Goal: Task Accomplishment & Management: Complete application form

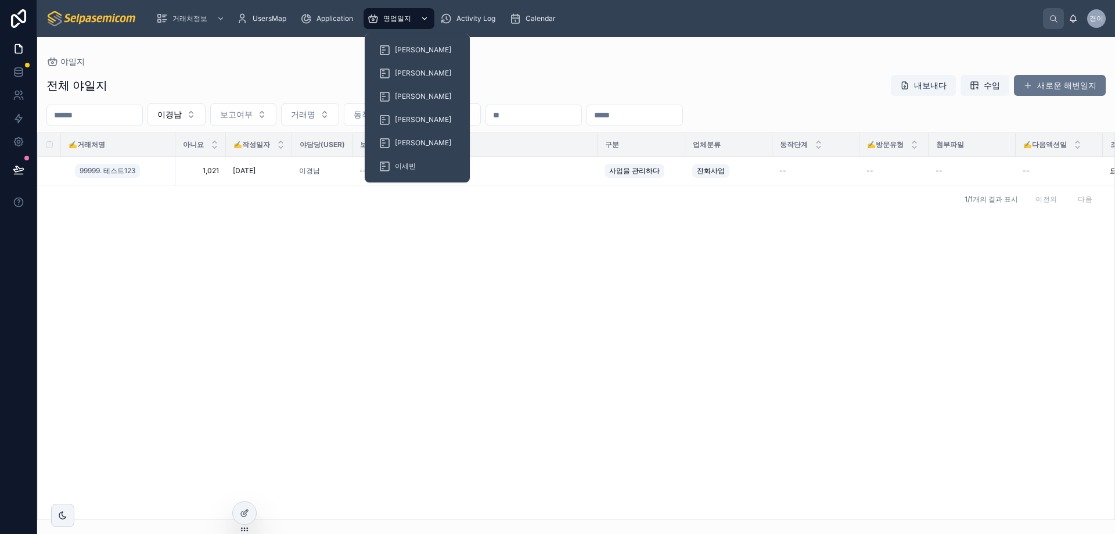
click at [384, 19] on span "영업일지" at bounding box center [397, 18] width 28 height 9
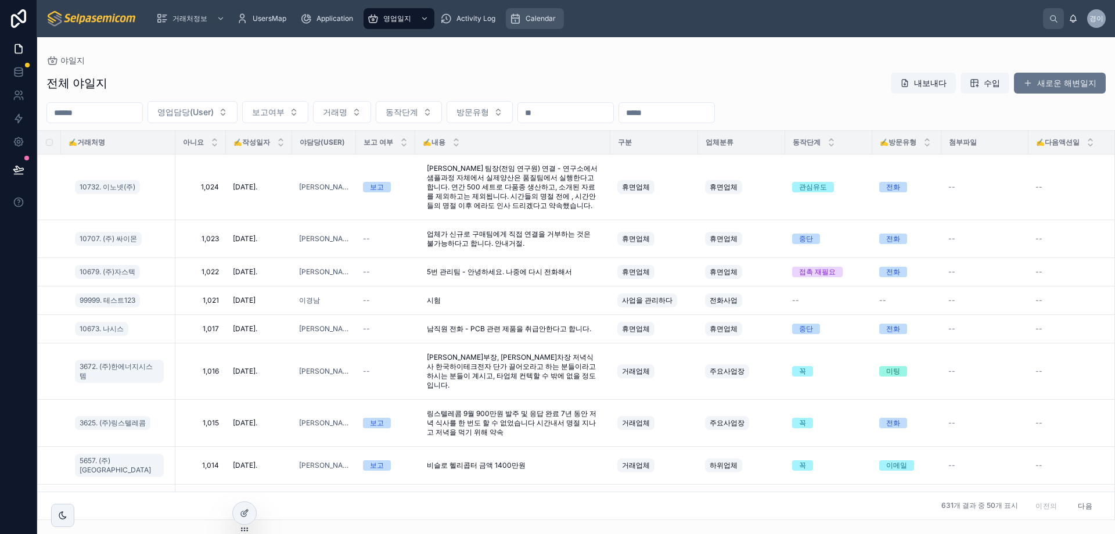
click at [546, 15] on span "Calendar" at bounding box center [541, 18] width 30 height 9
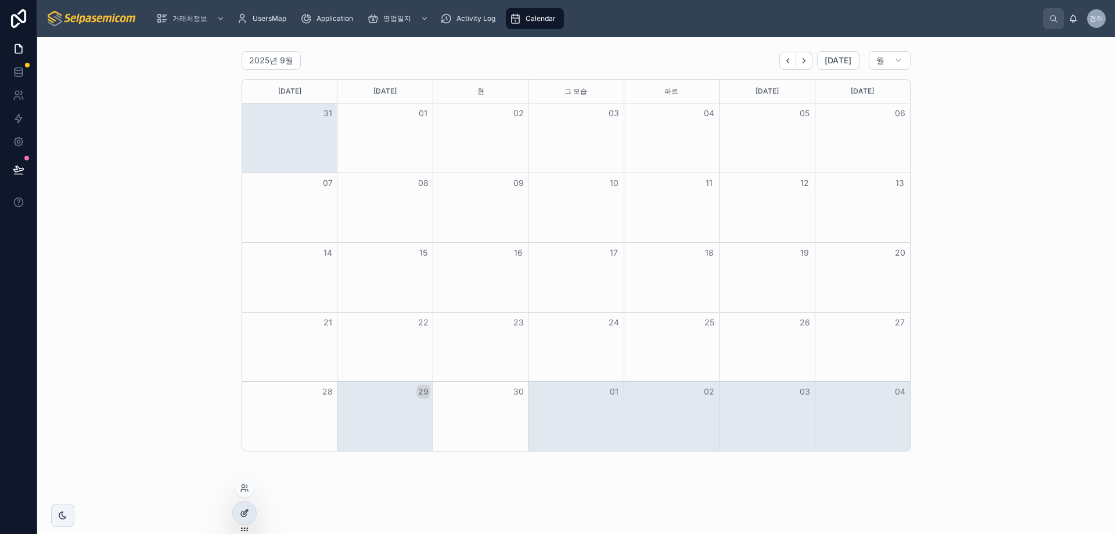
click at [249, 505] on div at bounding box center [244, 513] width 23 height 22
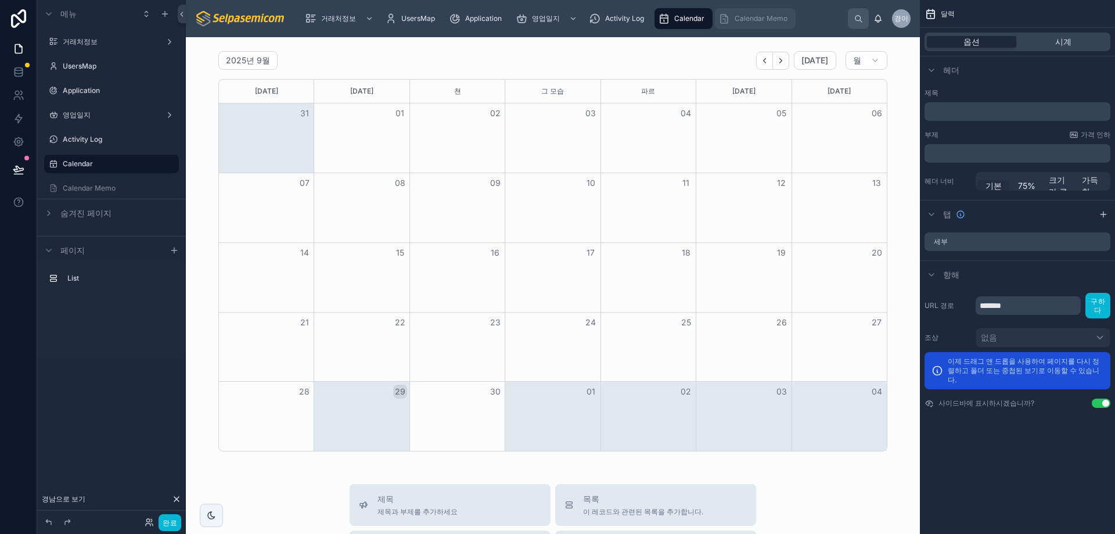
click at [753, 18] on span "Calendar Memo" at bounding box center [761, 18] width 53 height 9
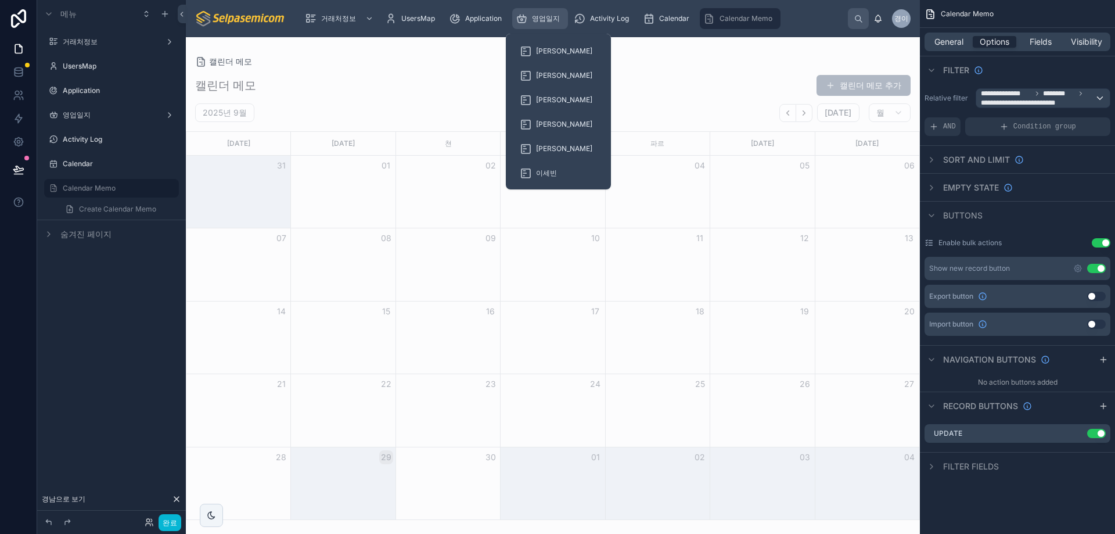
click at [528, 27] on div "영업일지" at bounding box center [540, 18] width 49 height 19
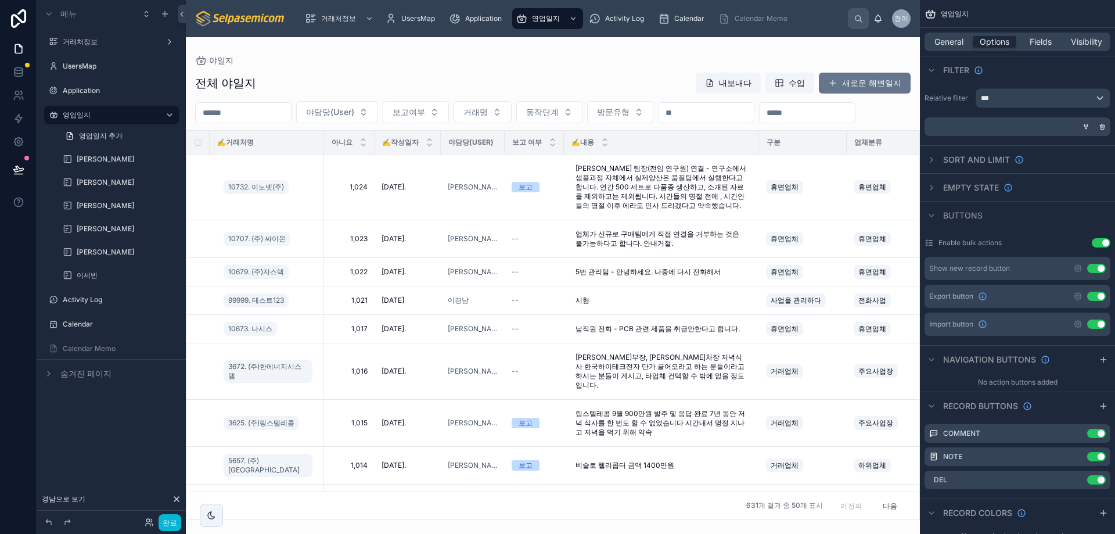
click at [365, 112] on div at bounding box center [553, 285] width 734 height 497
click at [378, 112] on button "야담당(User)" at bounding box center [337, 112] width 82 height 22
type input "*"
type input "***"
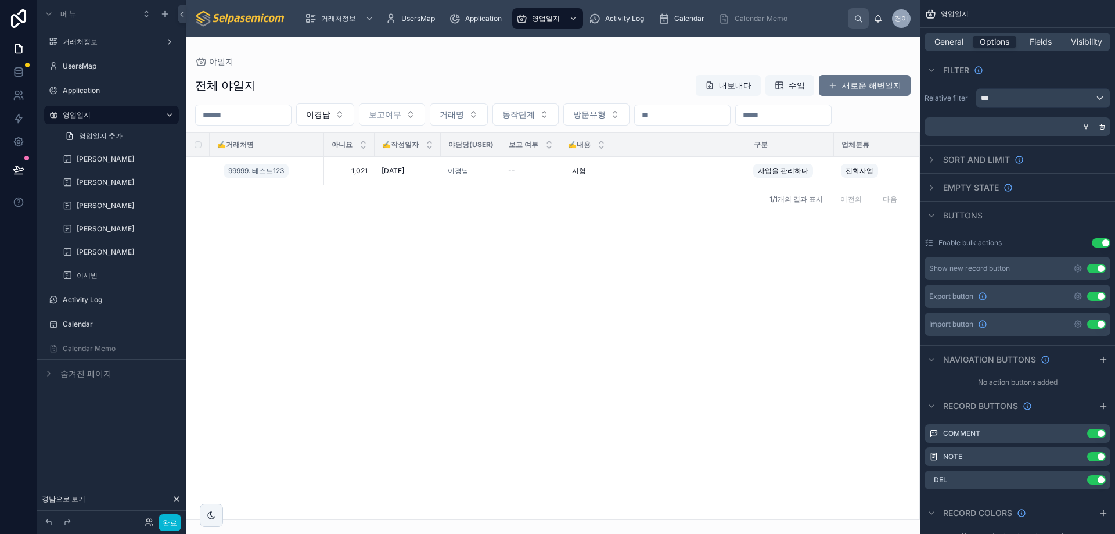
click at [530, 322] on div "✍️거래처명 아니요 ✍️작성일자 야담당(User) 보고 여부 ✍️내용 구분 업체분류 동작단계 ✍️방문유형 첨부파일 ✍️다음액션일 조정요약 틱액…" at bounding box center [552, 326] width 733 height 386
click at [174, 520] on font "완료" at bounding box center [170, 522] width 15 height 9
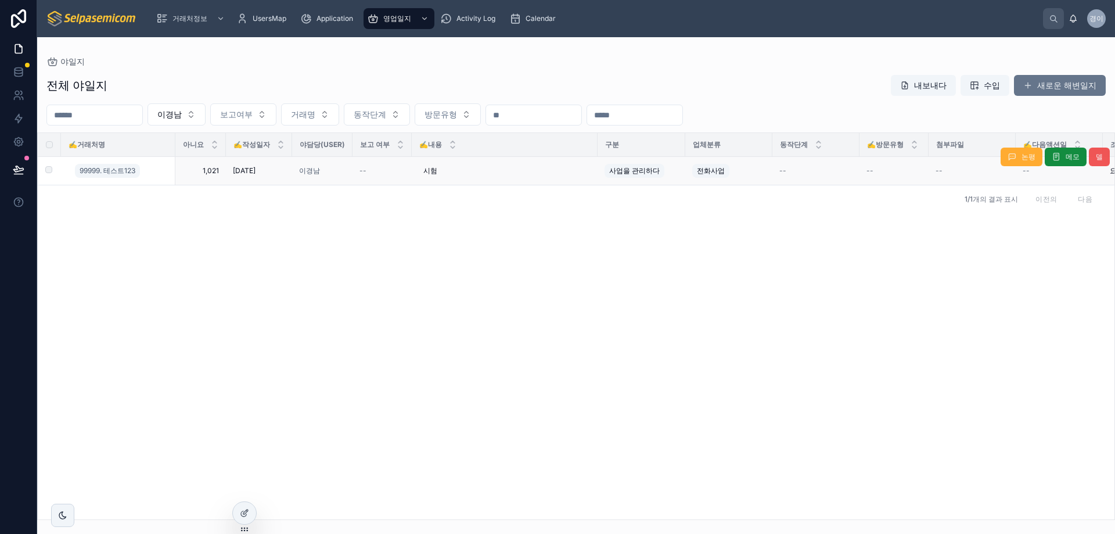
click at [1104, 159] on button "델" at bounding box center [1099, 157] width 21 height 19
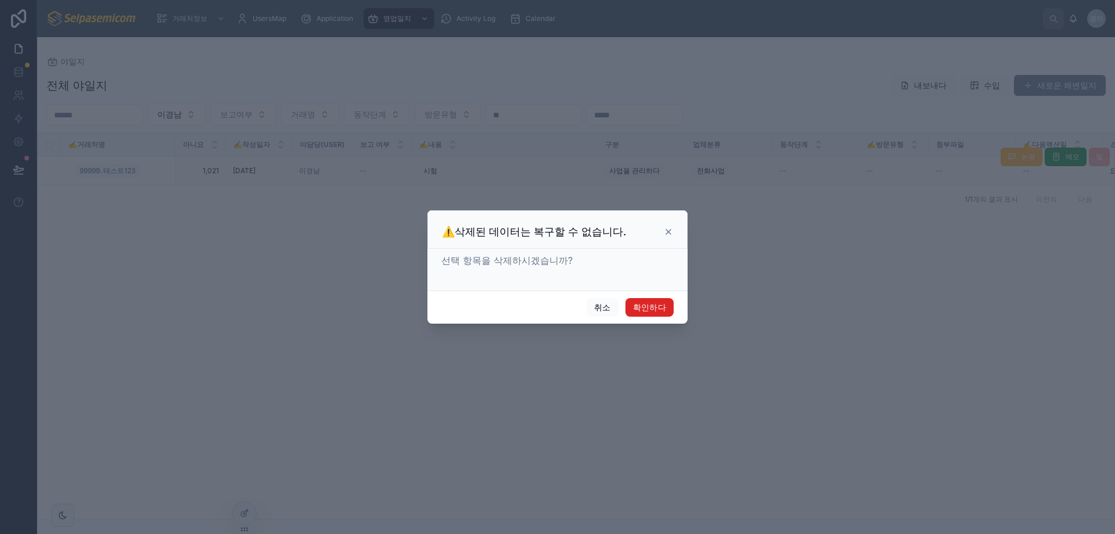
click at [666, 312] on button "확인하다" at bounding box center [650, 307] width 48 height 19
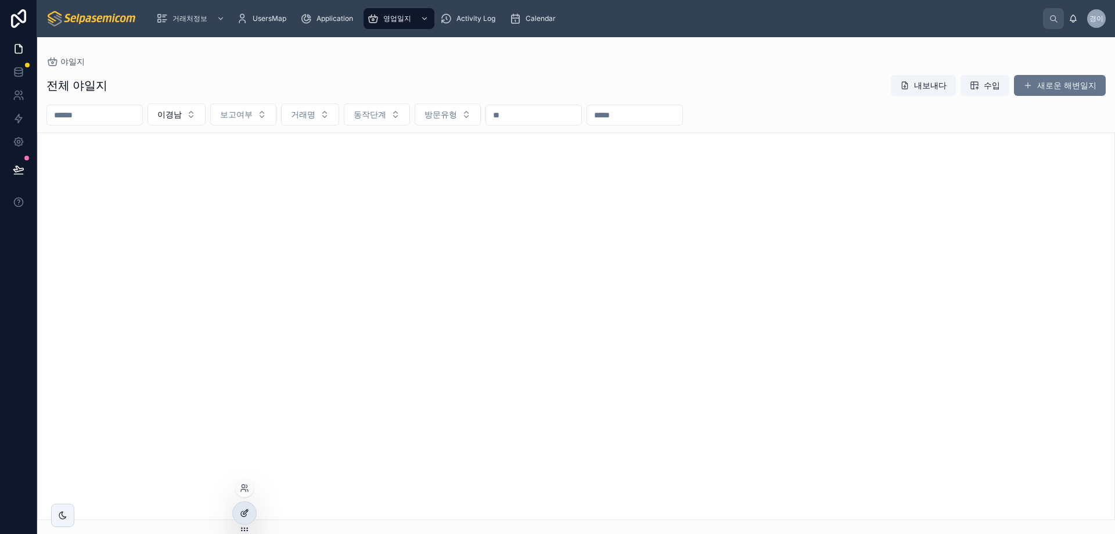
click at [242, 518] on div at bounding box center [244, 513] width 23 height 22
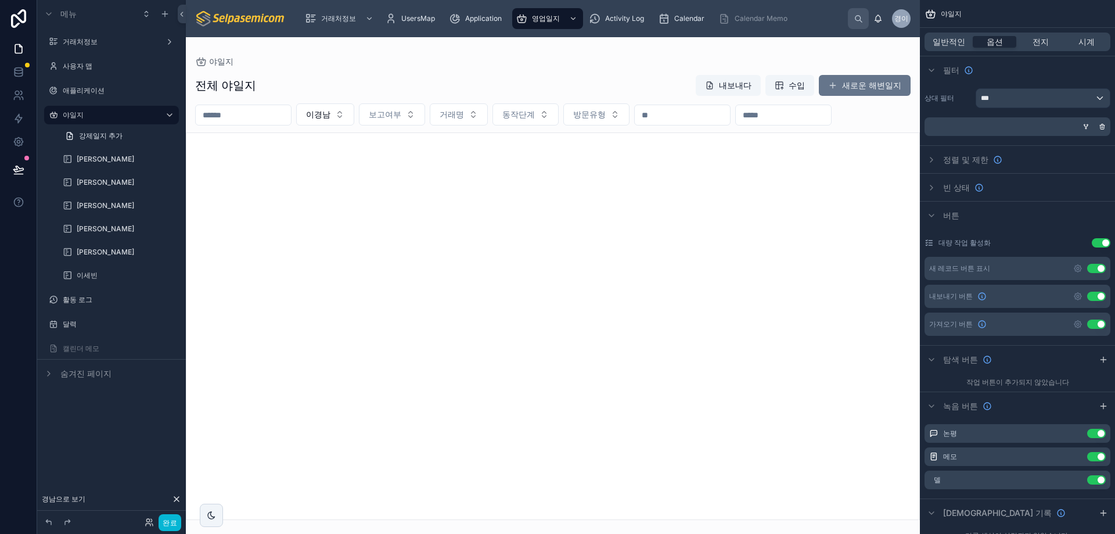
click at [611, 347] on div at bounding box center [553, 285] width 734 height 497
click at [843, 88] on font "새로운 해변일지" at bounding box center [871, 85] width 59 height 10
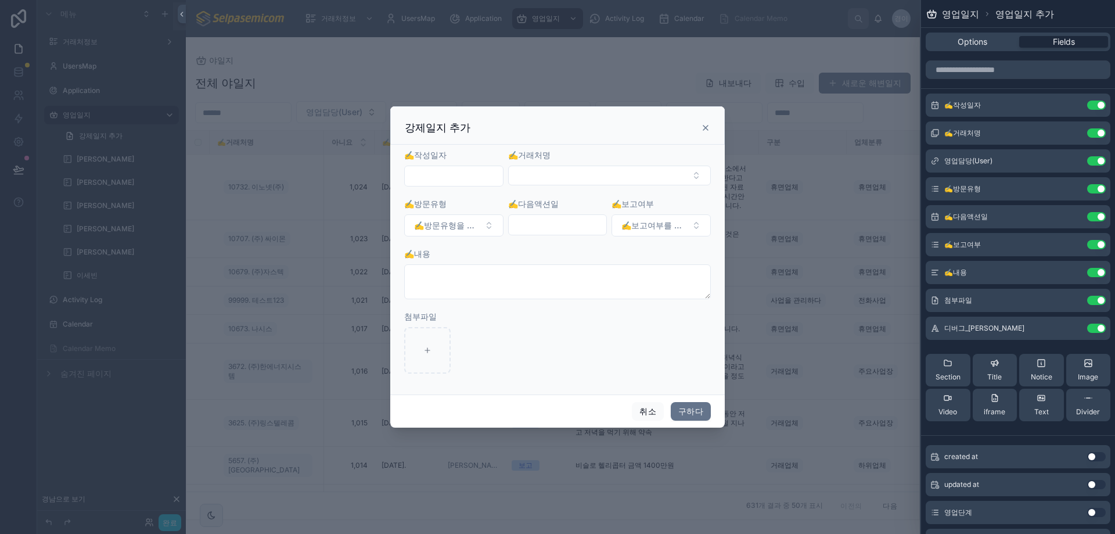
click at [443, 177] on input "text" at bounding box center [454, 176] width 98 height 16
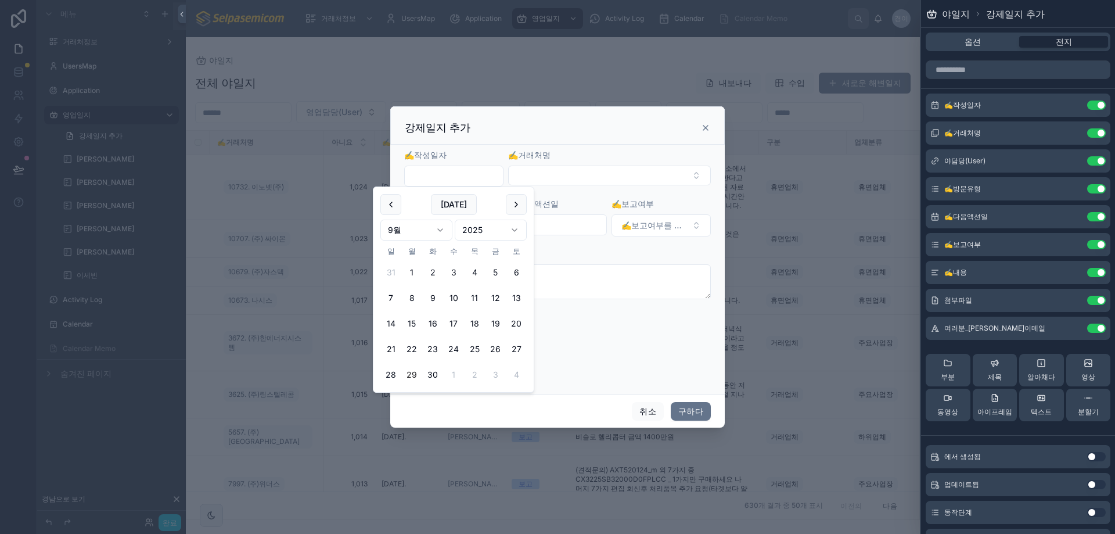
click at [410, 376] on button "29" at bounding box center [411, 374] width 21 height 21
type input "**********"
click at [570, 173] on button "선택 버튼" at bounding box center [609, 176] width 203 height 20
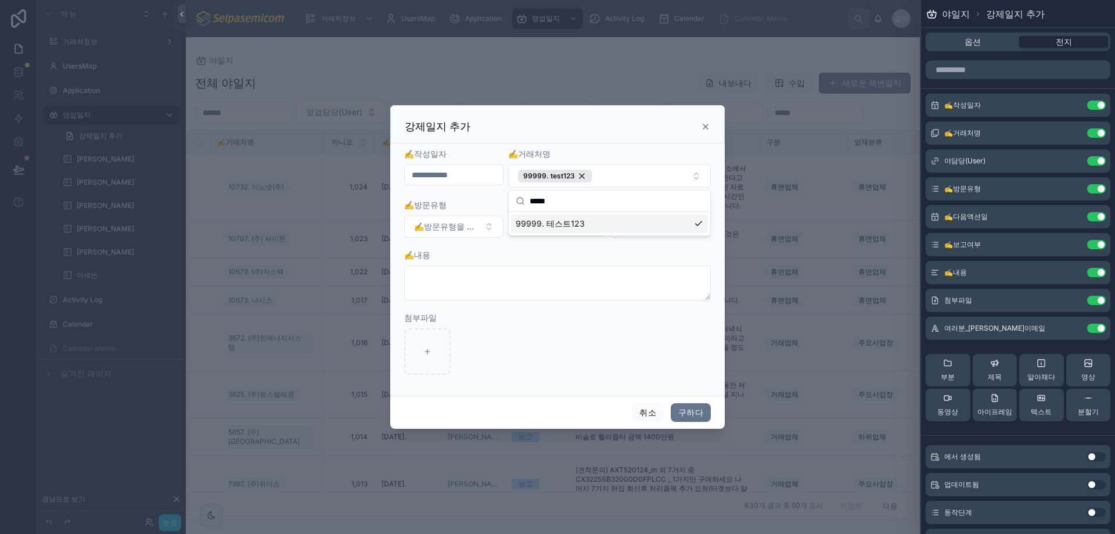
type input "*****"
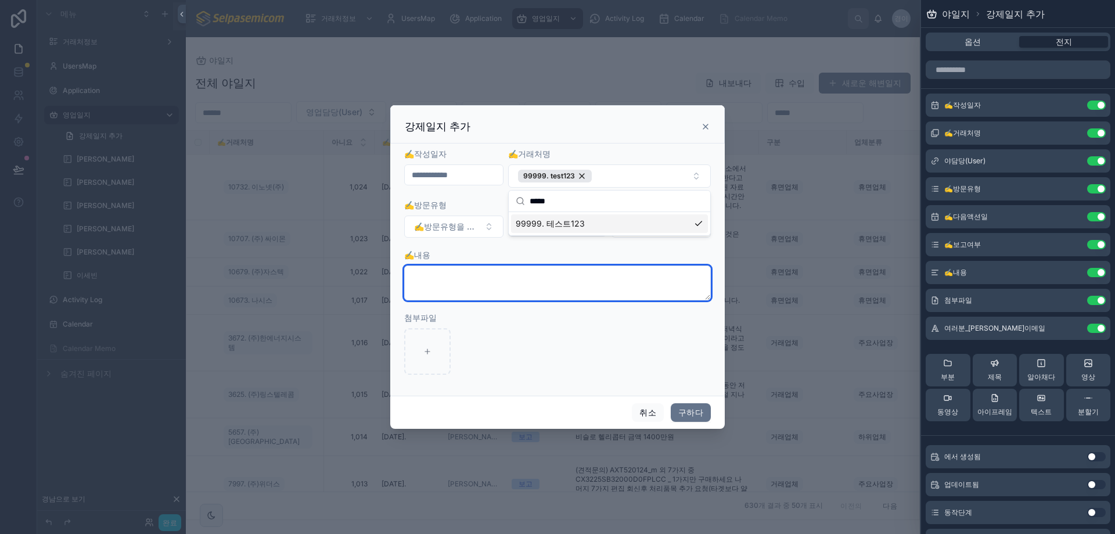
click at [557, 289] on textarea at bounding box center [557, 282] width 307 height 35
type textarea "*"
type textarea "*****"
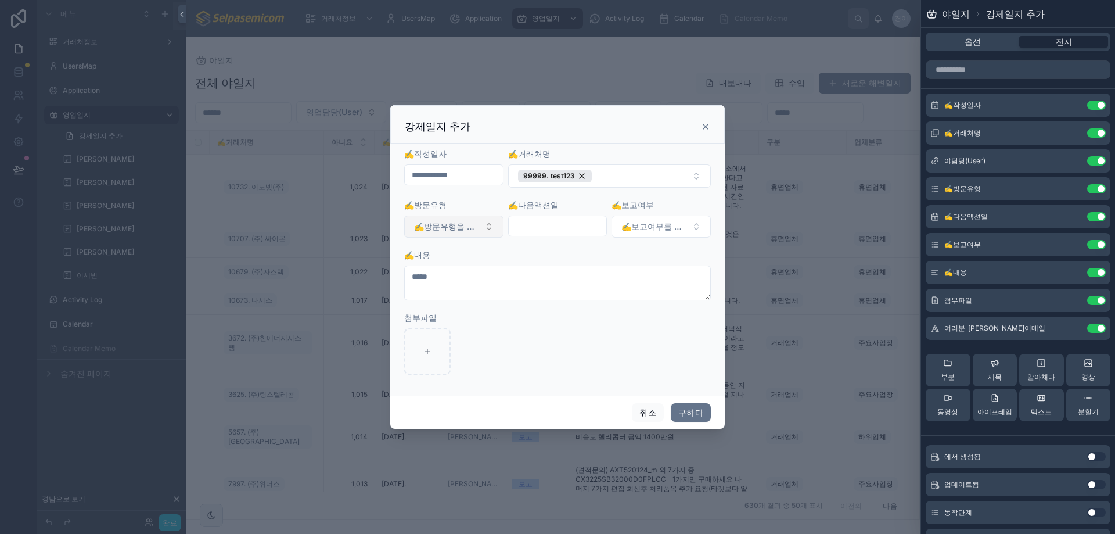
click at [476, 234] on button "✍️방문유형을 선택하세요" at bounding box center [453, 227] width 99 height 22
click at [408, 275] on font "전화" at bounding box center [403, 272] width 14 height 9
click at [554, 227] on input "text" at bounding box center [558, 226] width 98 height 16
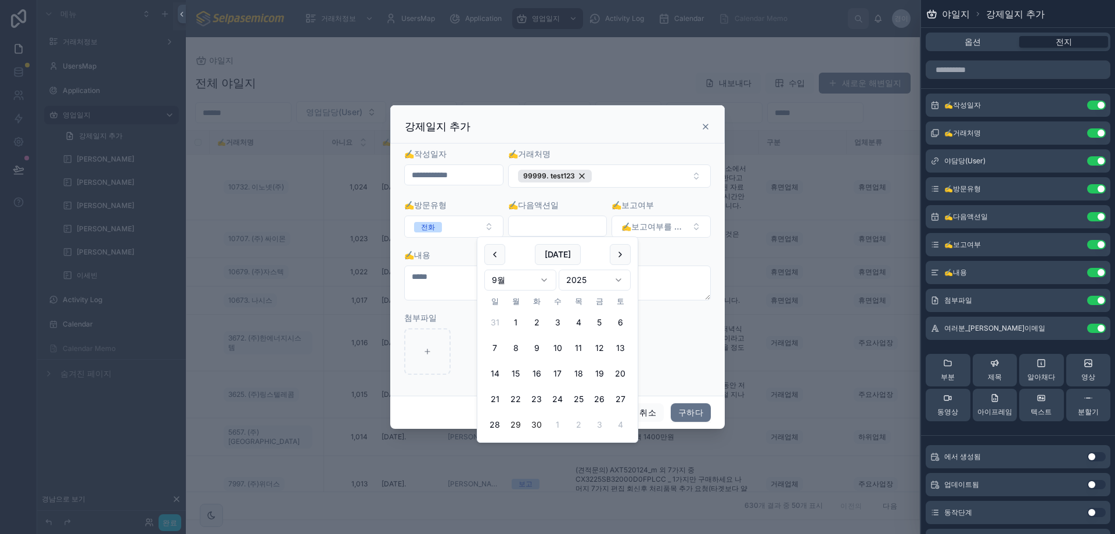
click at [539, 426] on button "30" at bounding box center [536, 424] width 21 height 21
type input "**********"
click at [674, 221] on font "✍️보고여부를 선택하세요" at bounding box center [669, 226] width 94 height 10
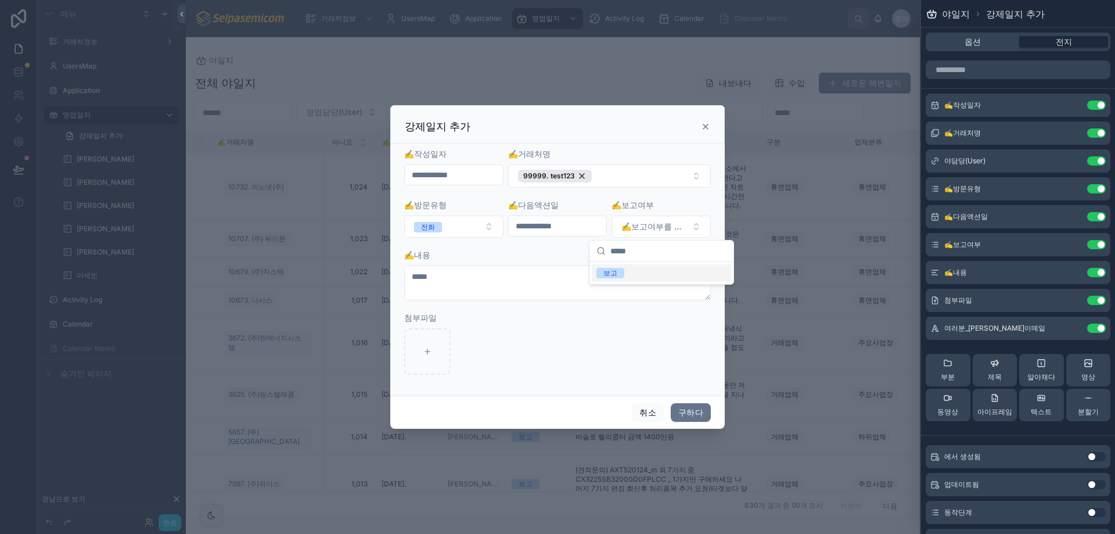
click at [611, 275] on font "보고" at bounding box center [611, 272] width 14 height 9
click at [680, 406] on button "구하다" at bounding box center [691, 412] width 40 height 19
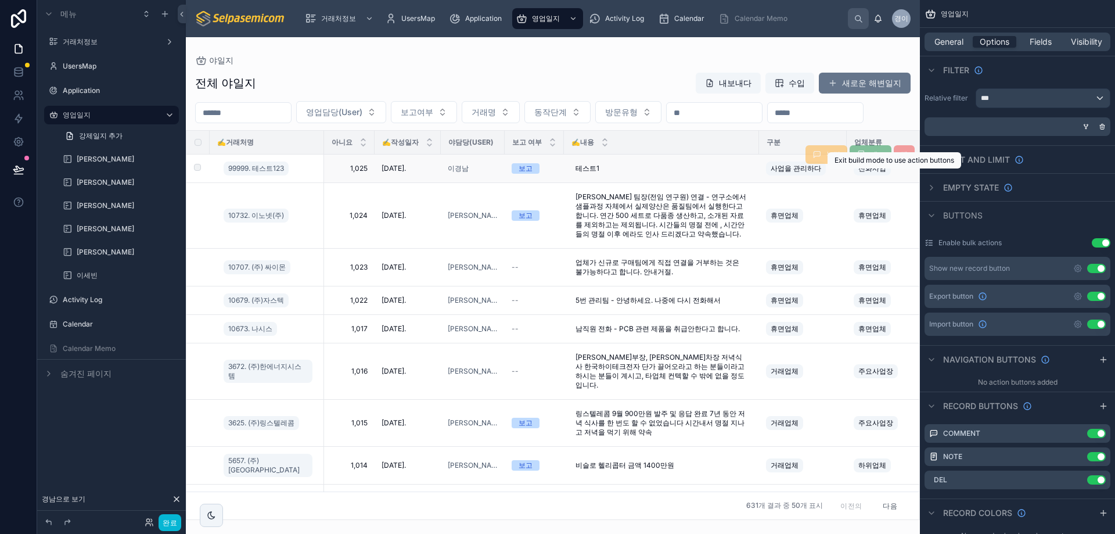
click at [898, 164] on span "델" at bounding box center [904, 154] width 21 height 19
click at [168, 519] on font "완료" at bounding box center [170, 522] width 15 height 9
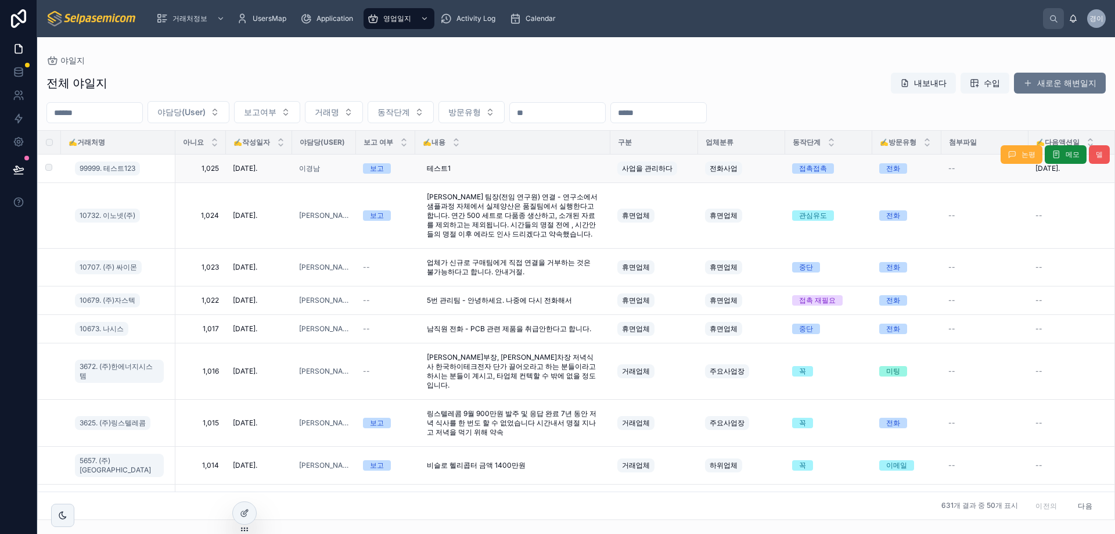
click at [1095, 155] on button "델" at bounding box center [1099, 154] width 21 height 19
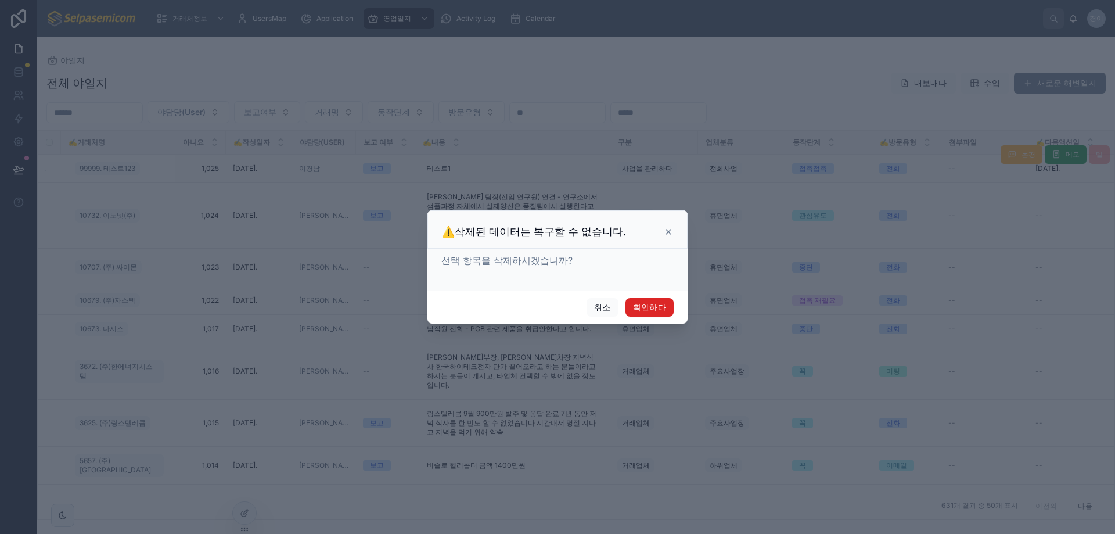
click at [668, 312] on button "확인하다" at bounding box center [650, 307] width 48 height 19
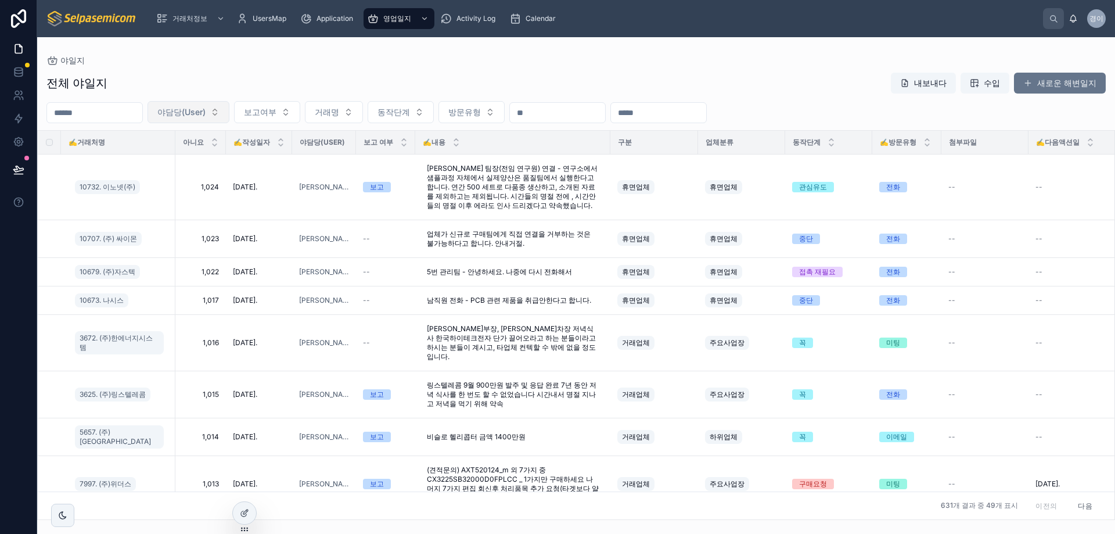
click at [229, 102] on button "야담당(User)" at bounding box center [189, 112] width 82 height 22
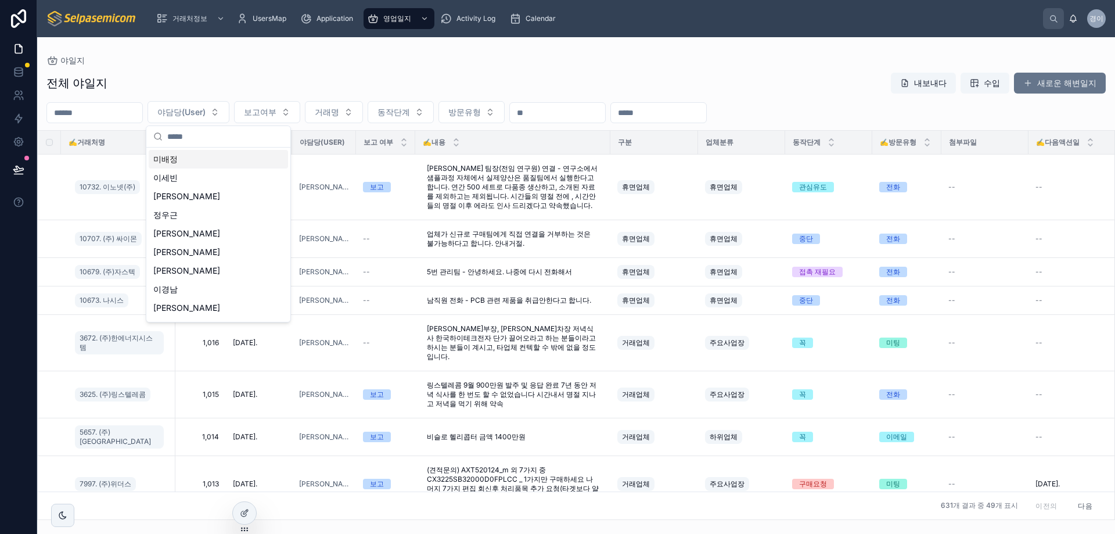
click at [167, 291] on font "이경남" at bounding box center [165, 289] width 24 height 10
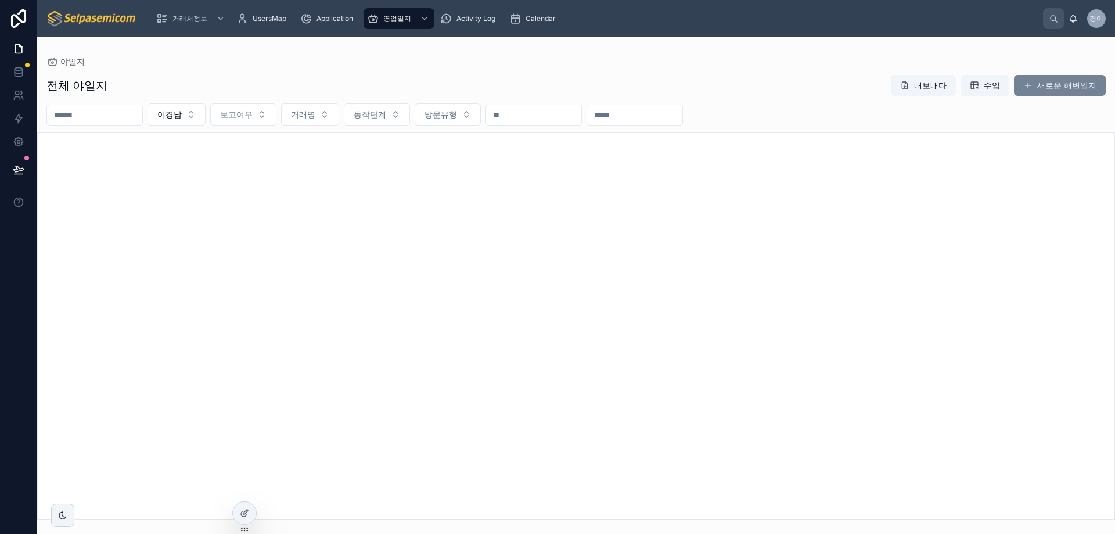
click at [1053, 88] on font "새로운 해변일지" at bounding box center [1067, 85] width 59 height 10
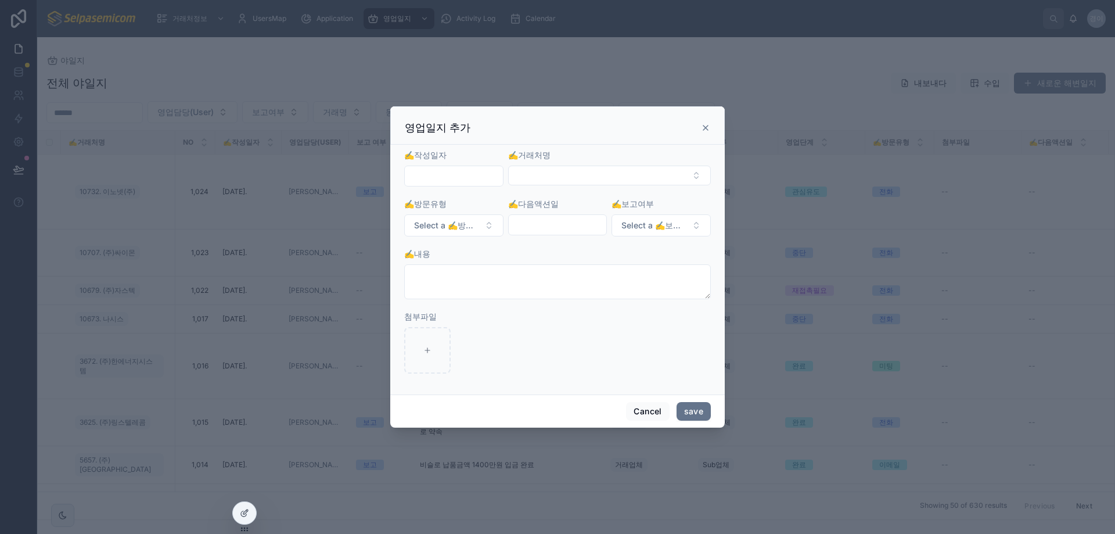
click at [422, 177] on input "text" at bounding box center [454, 176] width 98 height 16
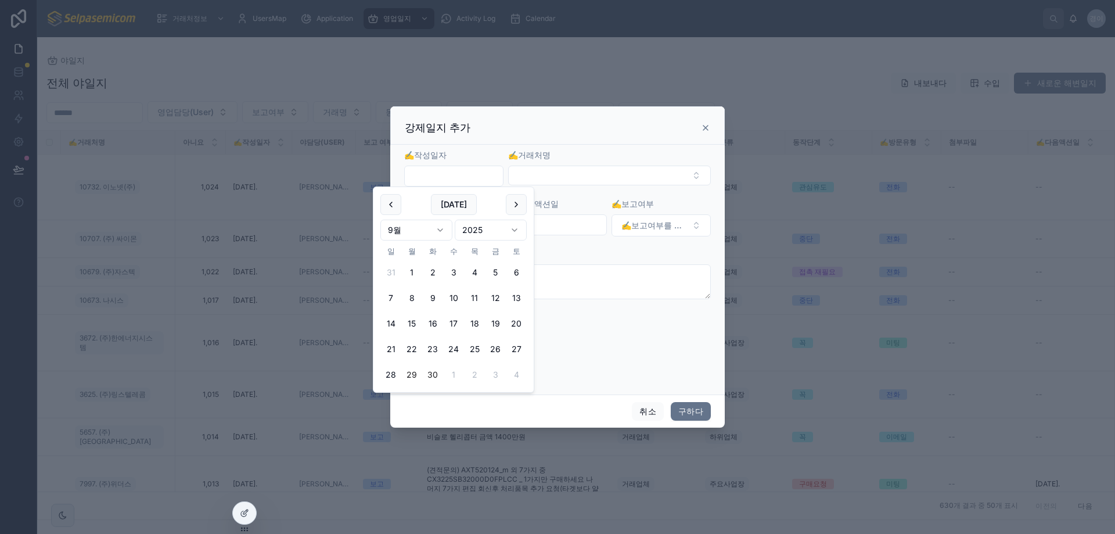
click at [432, 376] on button "30" at bounding box center [432, 374] width 21 height 21
type input "**********"
click at [583, 173] on button "선택 버튼" at bounding box center [609, 176] width 203 height 20
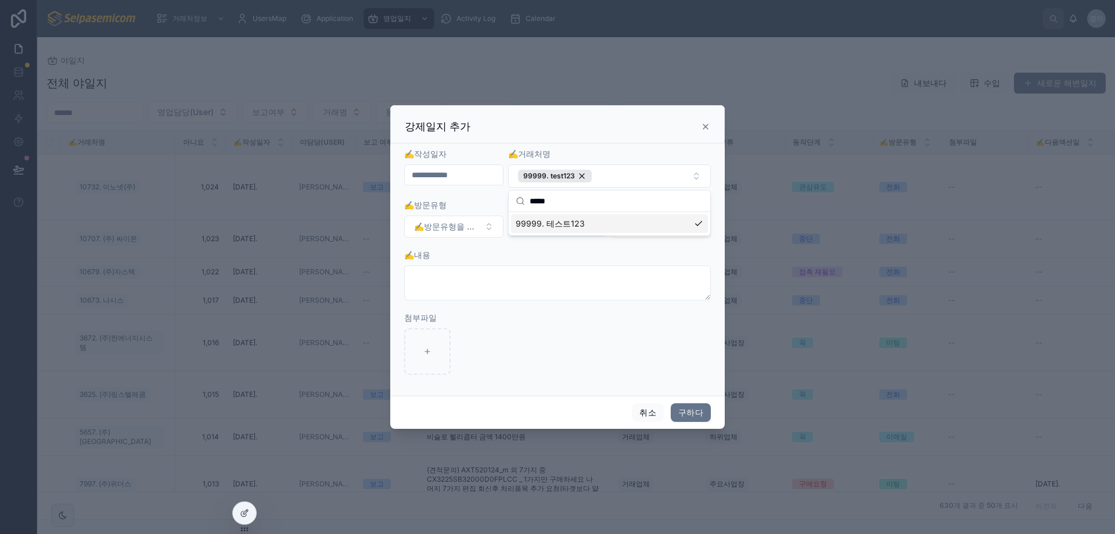
type input "*****"
click at [540, 254] on div "✍️내용" at bounding box center [557, 255] width 307 height 12
click at [499, 233] on button "✍️방문유형을 선택하세요" at bounding box center [453, 227] width 99 height 22
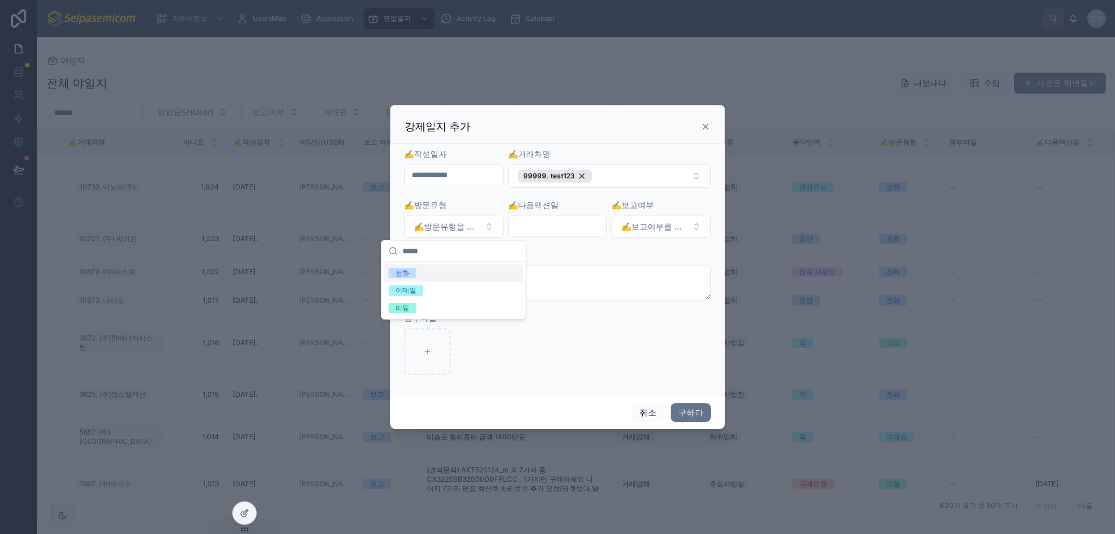
click at [432, 268] on div "전화" at bounding box center [453, 272] width 139 height 17
click at [561, 231] on input "text" at bounding box center [558, 226] width 98 height 16
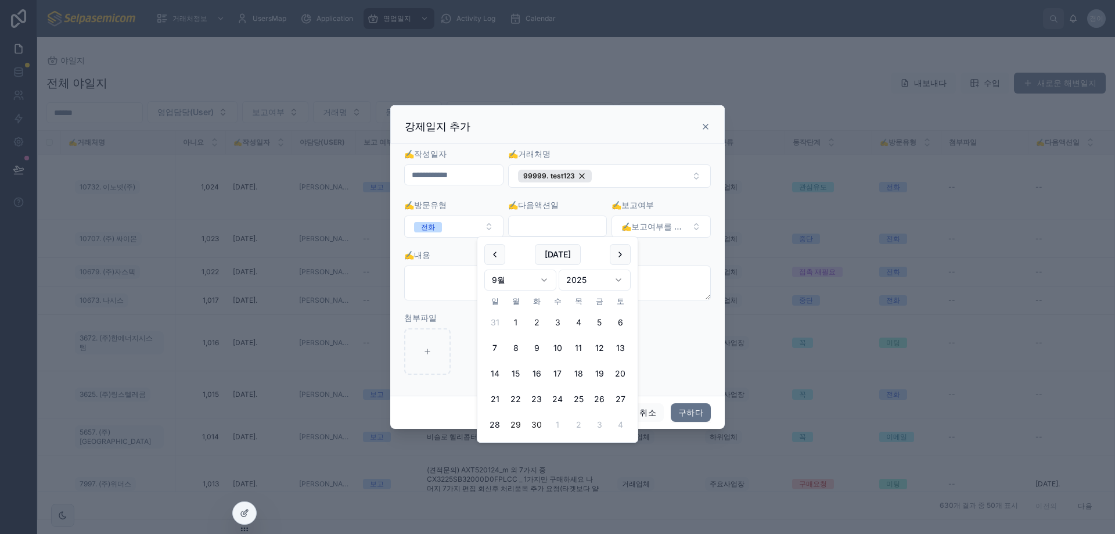
click at [532, 425] on button "30" at bounding box center [536, 424] width 21 height 21
type input "**********"
click at [683, 227] on font "✍️보고여부를 선택하세요" at bounding box center [669, 226] width 94 height 10
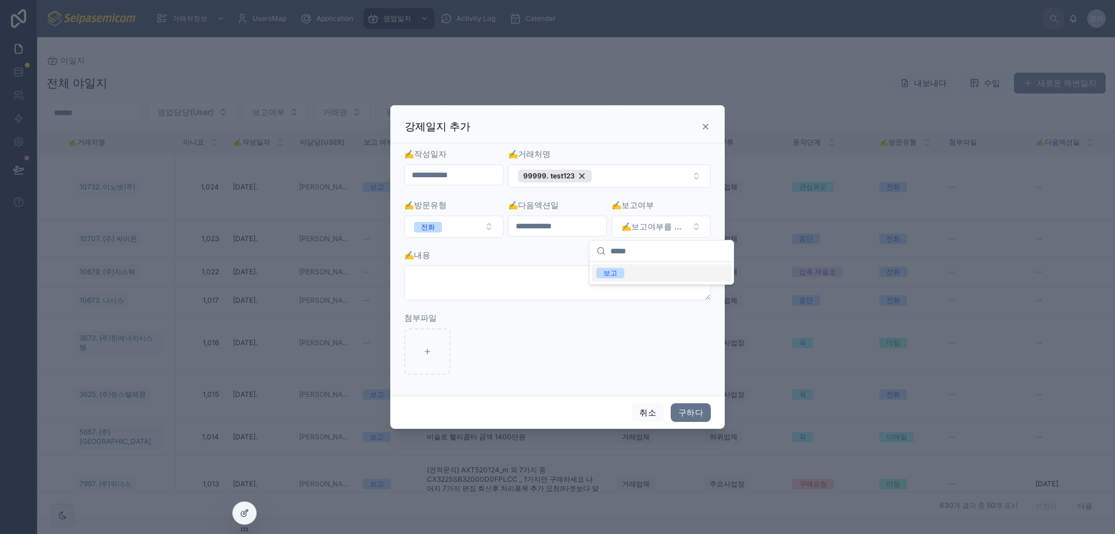
click at [629, 277] on div "보고" at bounding box center [661, 272] width 139 height 17
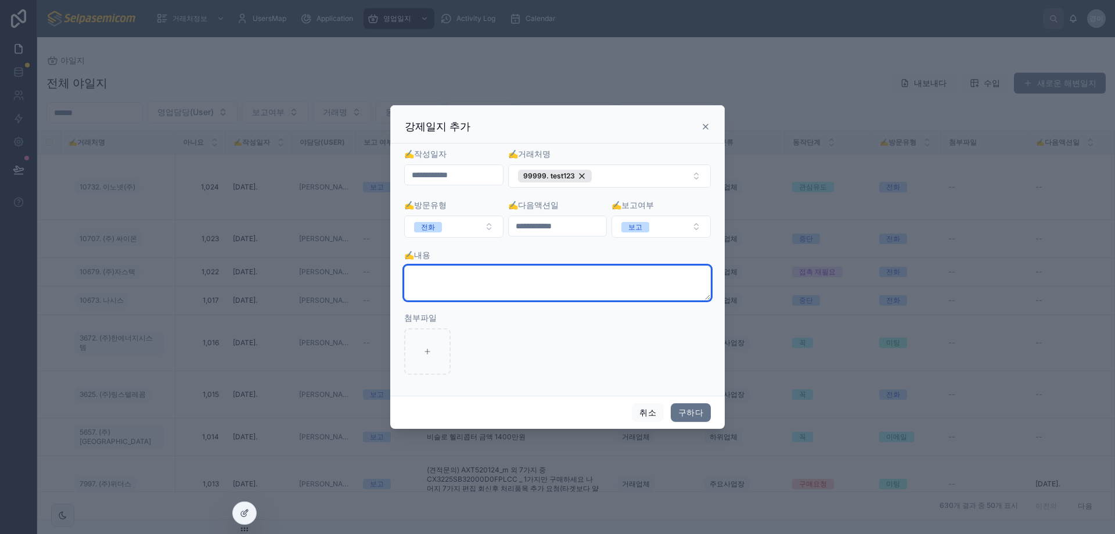
click at [597, 282] on textarea at bounding box center [557, 282] width 307 height 35
type textarea "*"
type textarea "****"
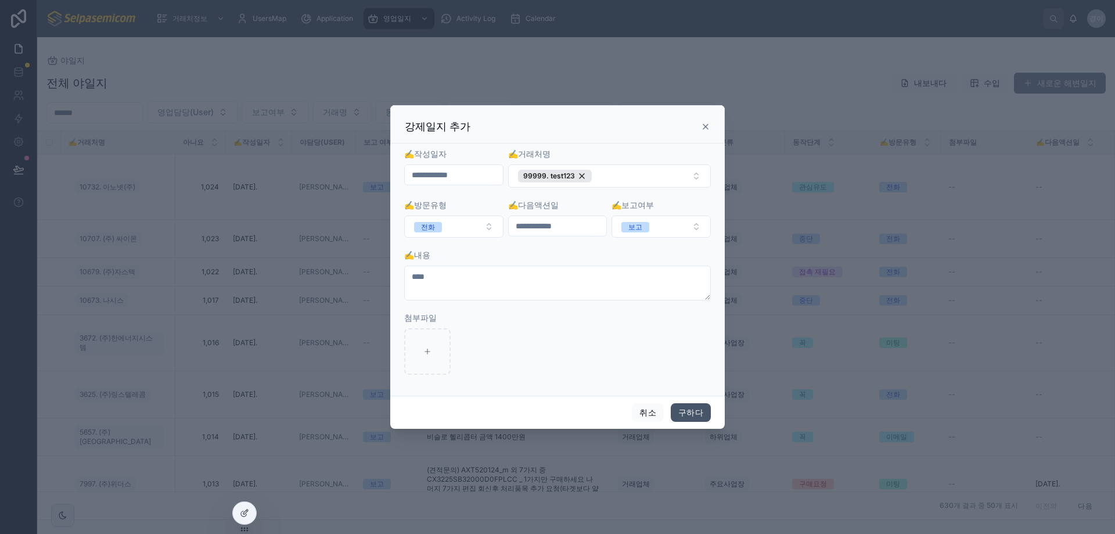
click at [699, 413] on font "구하다" at bounding box center [691, 412] width 25 height 10
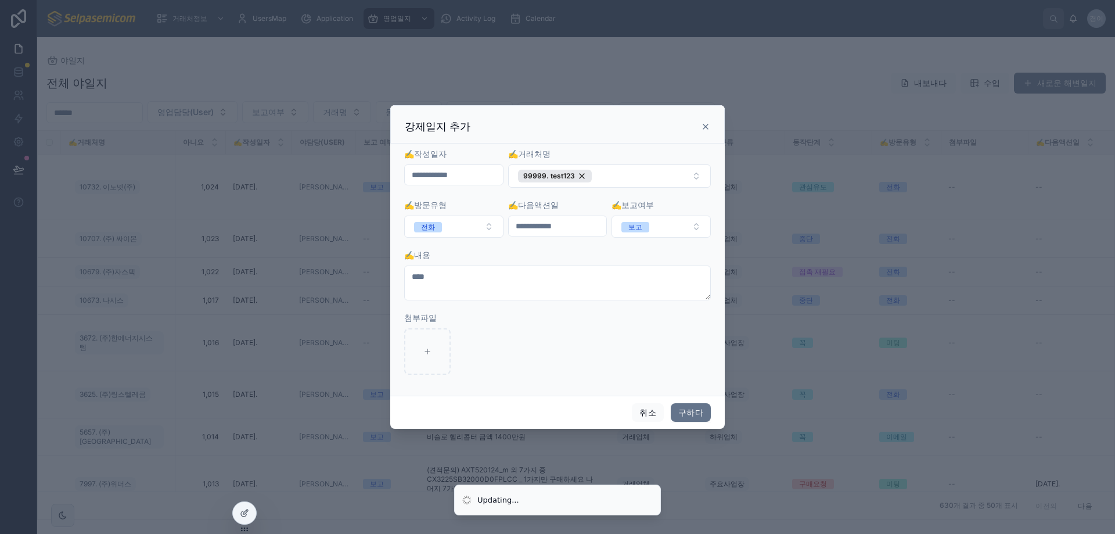
click at [709, 127] on div "전체 야일지 내보내다 수입 새로운 해변일지 영업담당(User) 보고여부 거래명 동작단계 방문유형 ✍️거래처명 아니요 ✍️작성일자 야담당(Use…" at bounding box center [576, 292] width 1078 height 455
click at [706, 128] on div "전체 야일지 내보내다 수입 새로운 해변일지 영업담당(User) 보고여부 거래명 동작단계 방문유형 ✍️거래처명 아니요 ✍️작성일자 야담당(Use…" at bounding box center [576, 292] width 1078 height 455
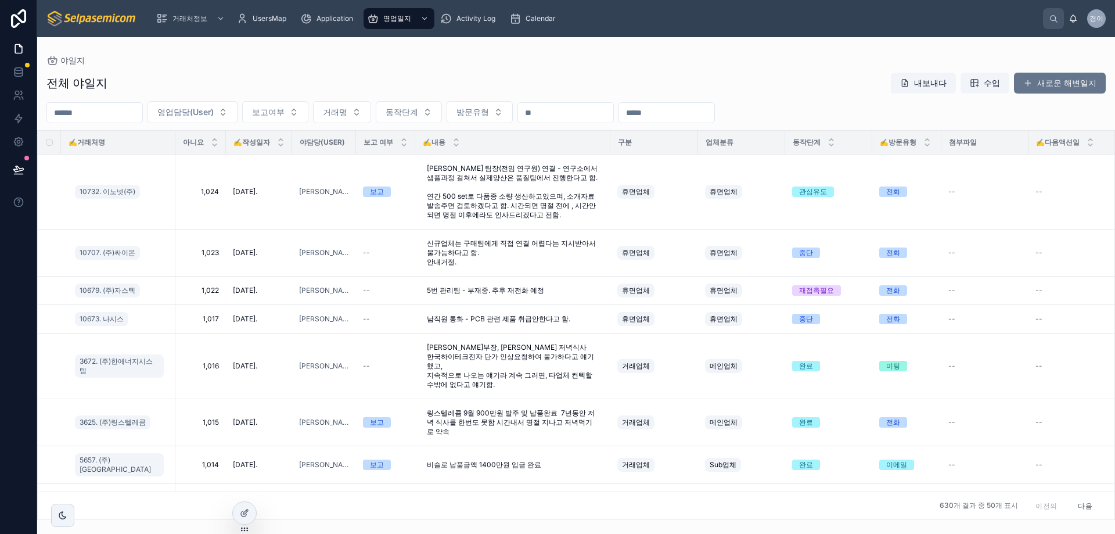
click at [702, 74] on div "전체 야일지 내보내다 수입 새로운 해변일지" at bounding box center [576, 83] width 1060 height 22
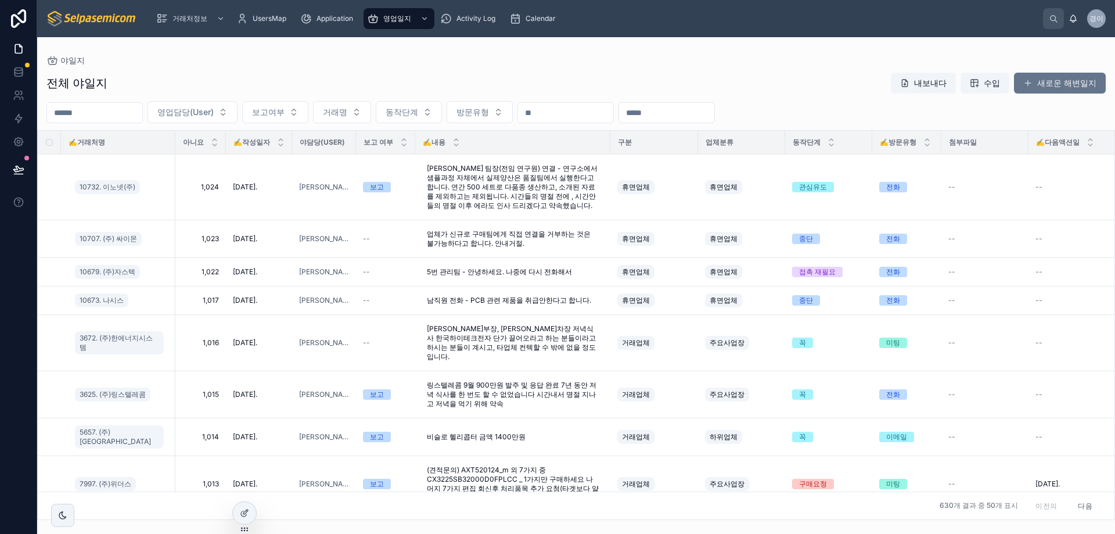
click at [597, 56] on div "야일지" at bounding box center [576, 60] width 1060 height 9
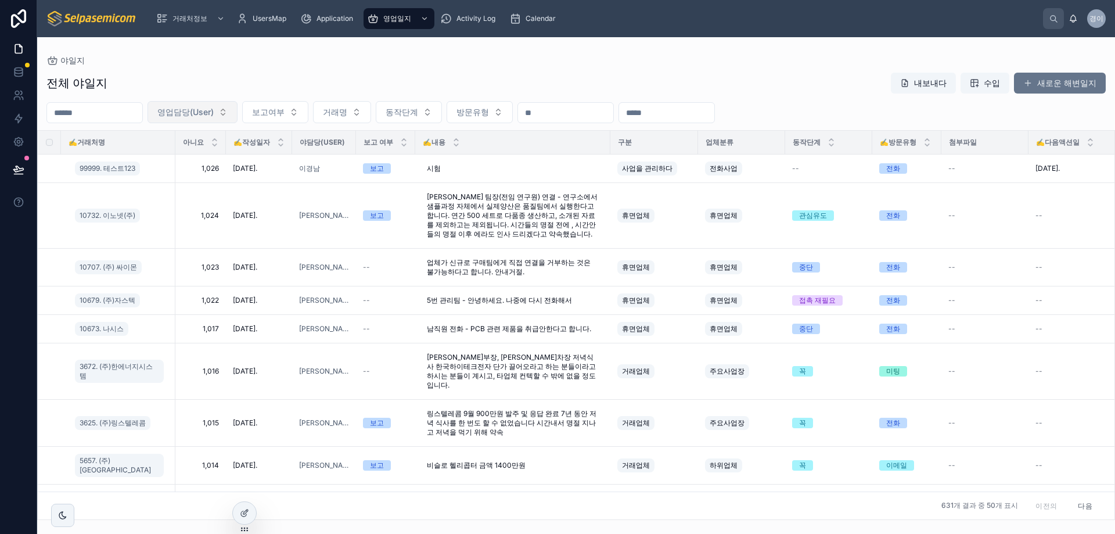
click at [214, 109] on span "영업담당(User)" at bounding box center [185, 112] width 56 height 12
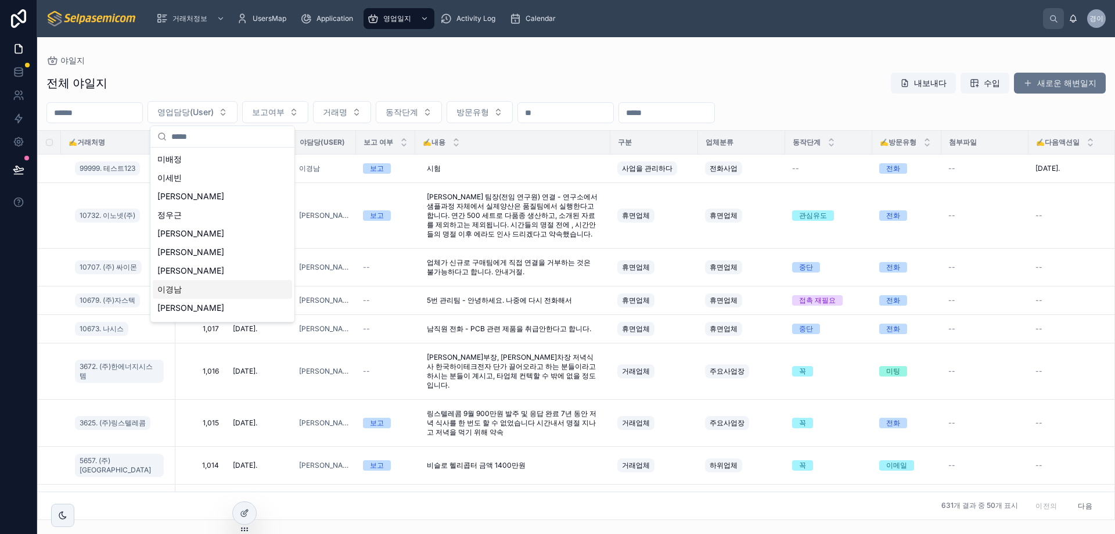
click at [171, 285] on font "이경남" at bounding box center [169, 289] width 24 height 10
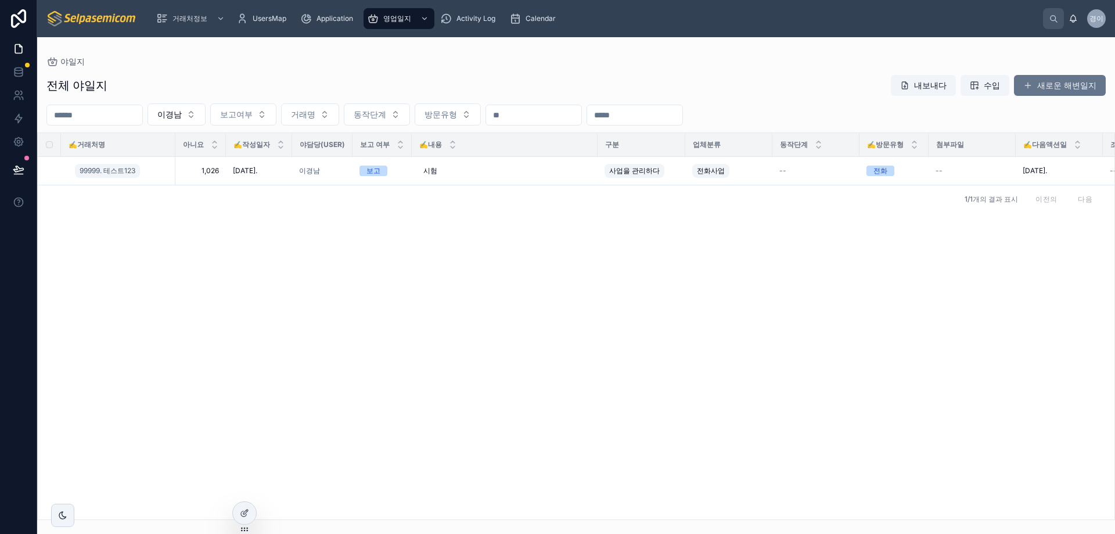
click at [327, 62] on div "야일지" at bounding box center [576, 62] width 1060 height 12
click at [552, 73] on div "전체 영업일지 Export Import New 영업일지 이경남 보고여부 거래처명 영업단계 방문유형 ✍️거래처명 NO ✍️작성일자 영업담당(Us…" at bounding box center [576, 293] width 1078 height 453
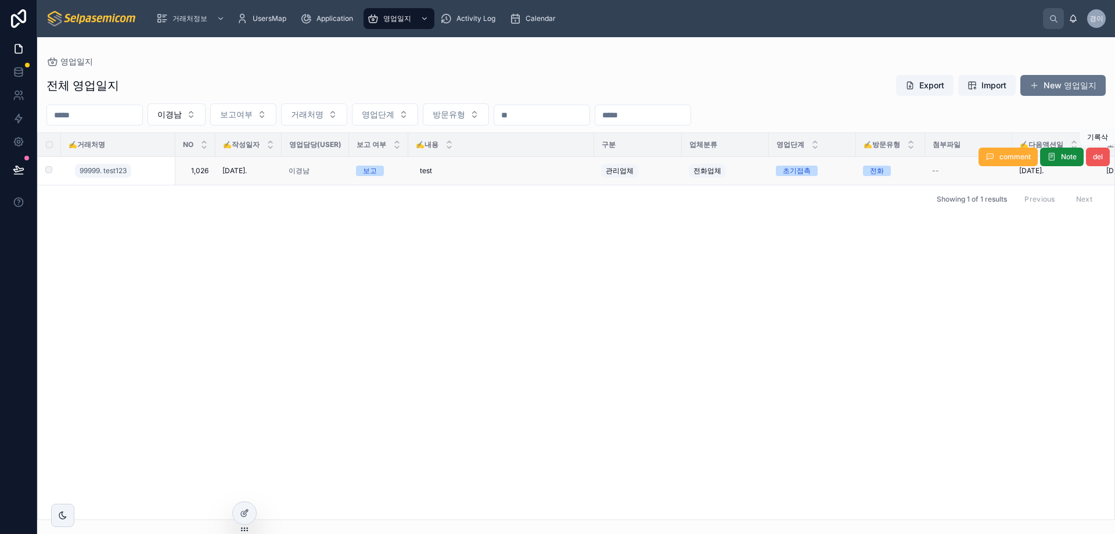
click at [1099, 153] on span "del" at bounding box center [1098, 156] width 10 height 9
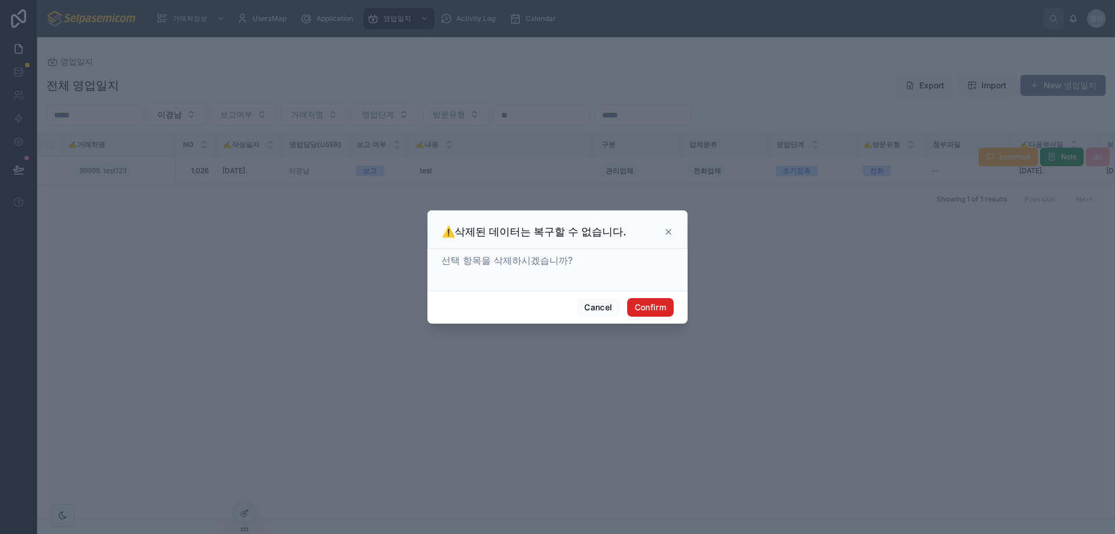
click at [657, 303] on button "Confirm" at bounding box center [650, 307] width 46 height 19
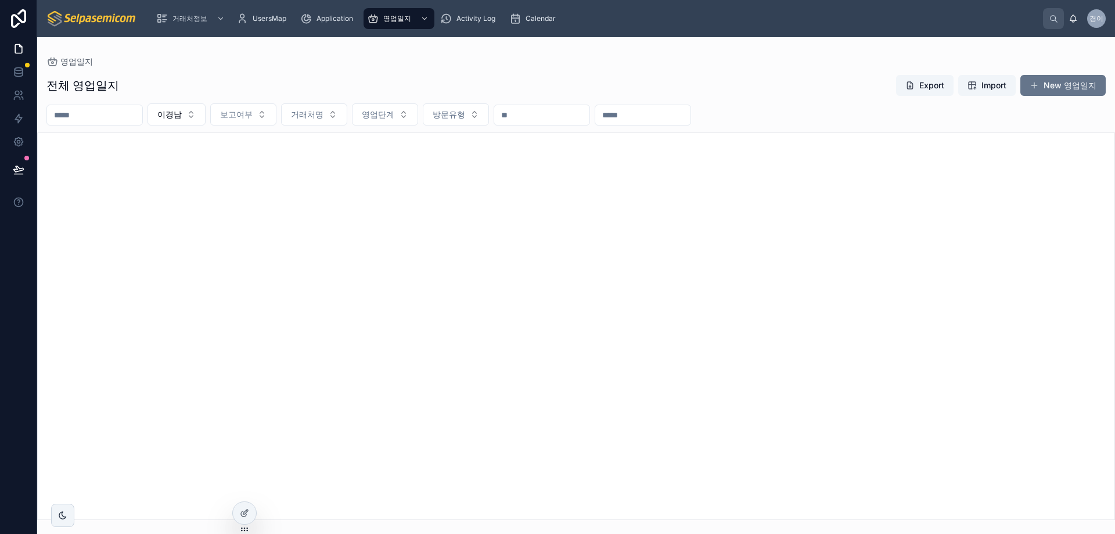
drag, startPoint x: 756, startPoint y: 299, endPoint x: 1070, endPoint y: 128, distance: 357.5
click at [777, 289] on div at bounding box center [576, 325] width 1078 height 387
click at [1058, 83] on button "New 영업일지" at bounding box center [1063, 85] width 85 height 21
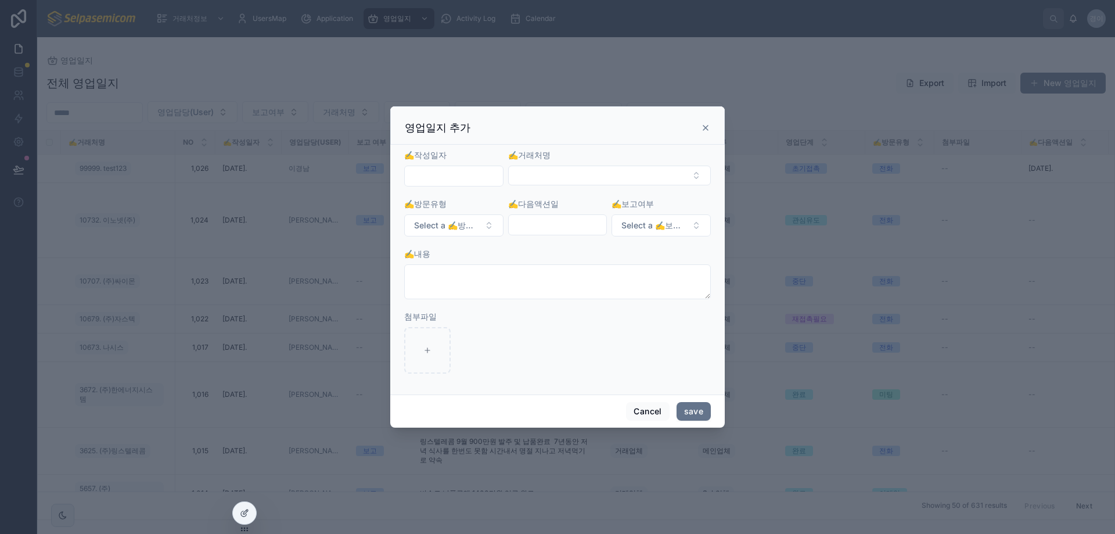
click at [422, 168] on input "text" at bounding box center [454, 176] width 98 height 16
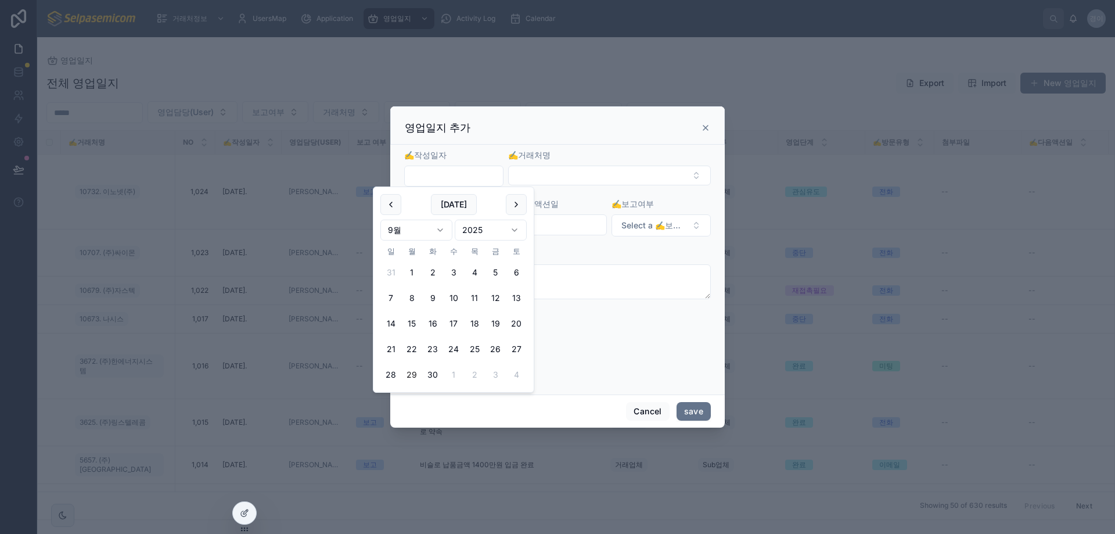
click at [432, 381] on button "30" at bounding box center [432, 374] width 21 height 21
type input "**********"
click at [568, 178] on button "Select Button" at bounding box center [609, 176] width 203 height 20
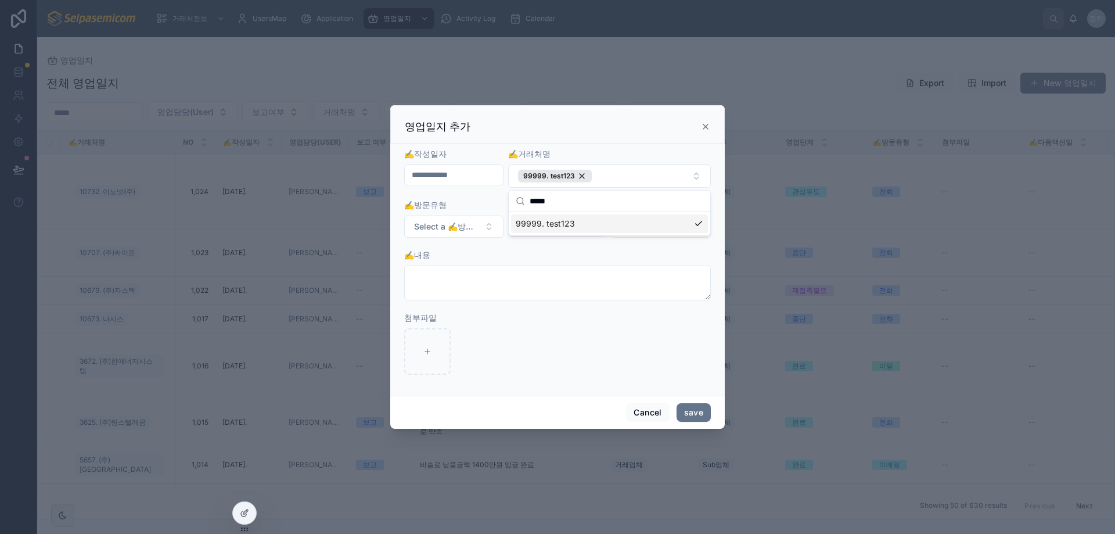
type input "*****"
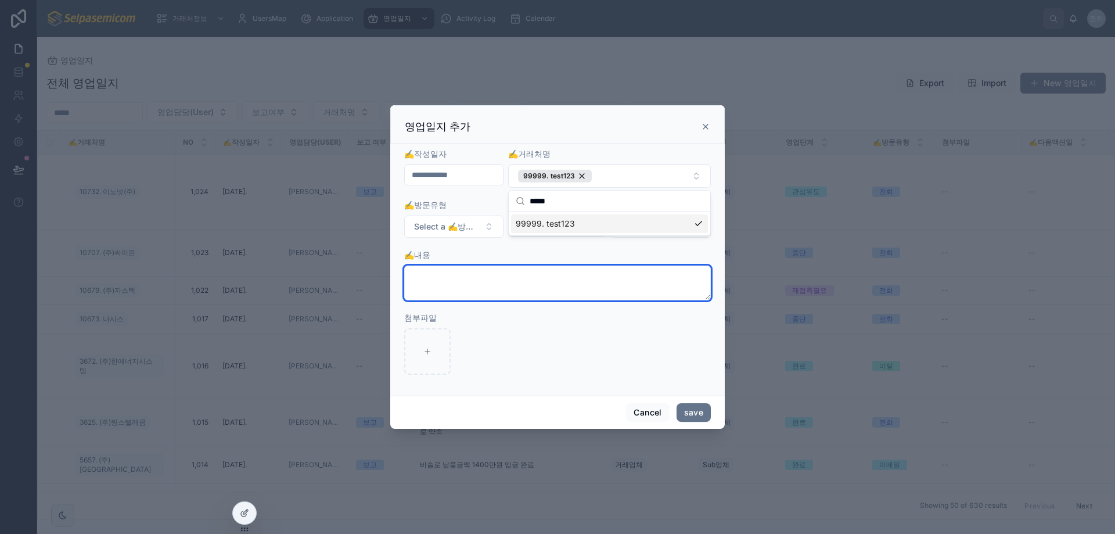
click at [526, 288] on textarea at bounding box center [557, 282] width 307 height 35
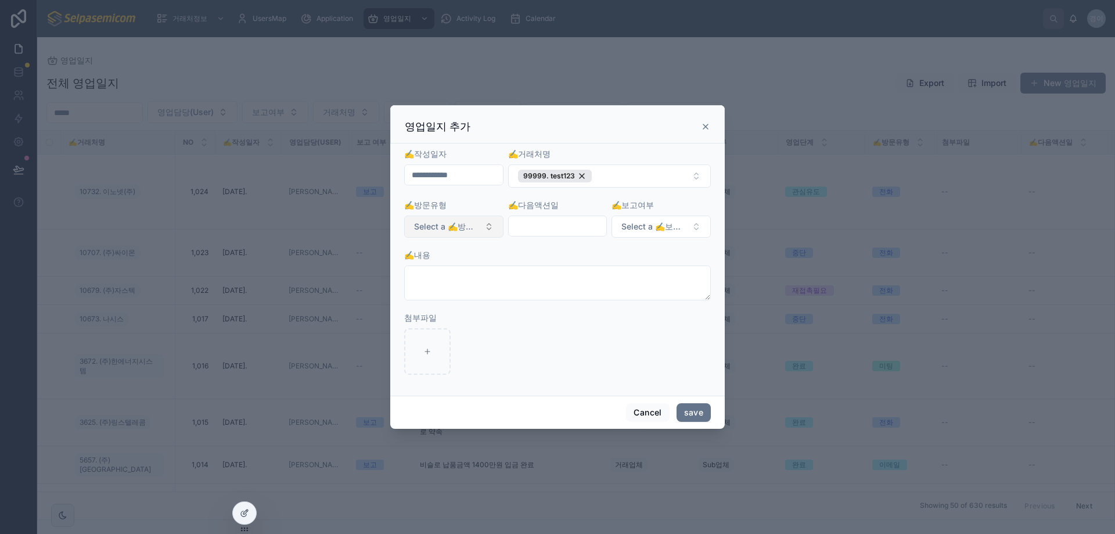
click at [473, 231] on span "Select a ✍️방문유형" at bounding box center [447, 227] width 66 height 12
click at [406, 279] on div "전화" at bounding box center [453, 272] width 139 height 17
click at [562, 223] on input "text" at bounding box center [558, 226] width 98 height 16
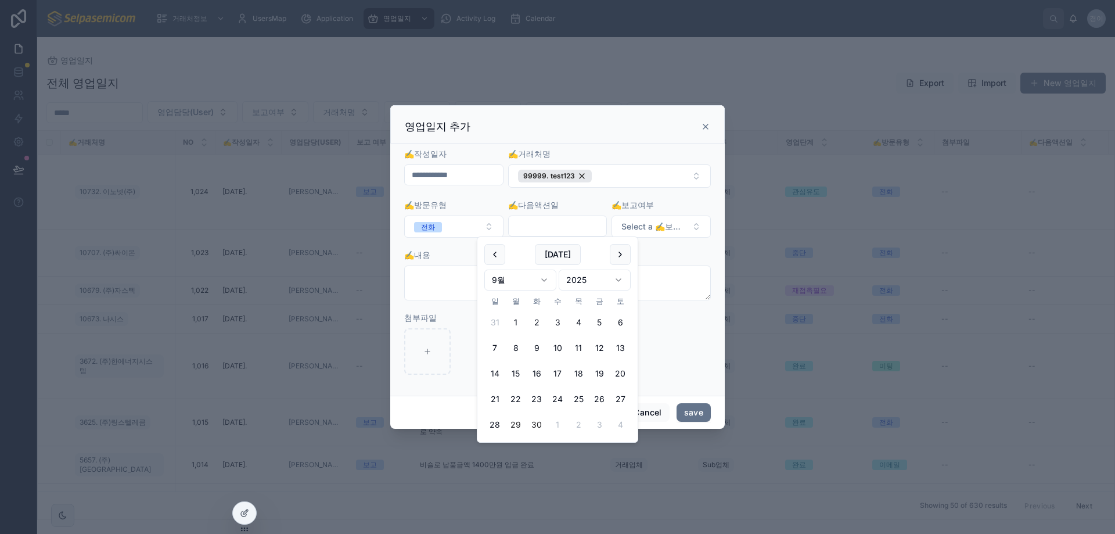
click at [535, 424] on button "30" at bounding box center [536, 424] width 21 height 21
type input "**********"
click at [681, 228] on span "Select a ✍️보고여부" at bounding box center [655, 227] width 66 height 12
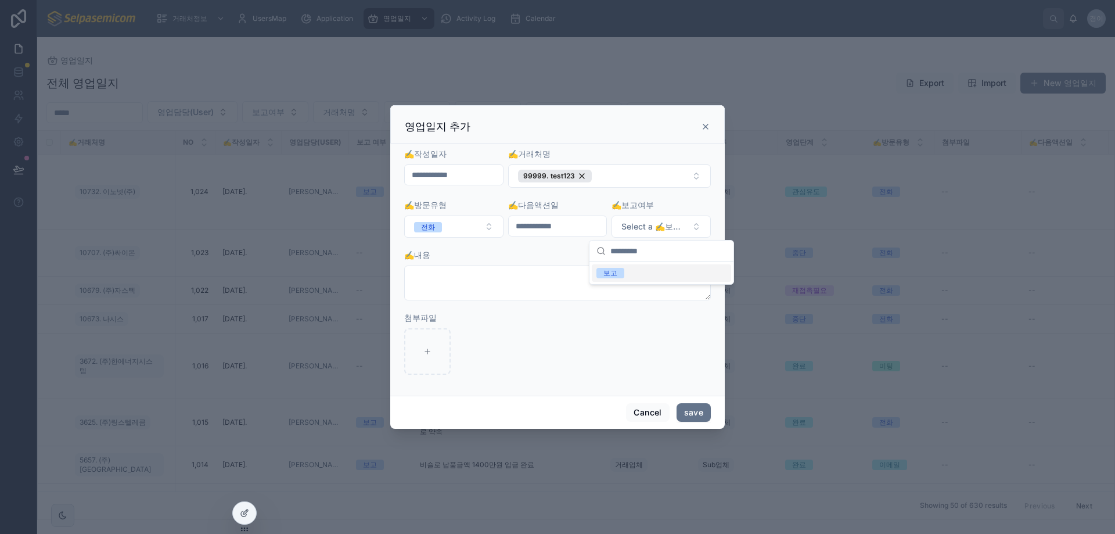
click at [612, 272] on div "보고" at bounding box center [611, 273] width 14 height 10
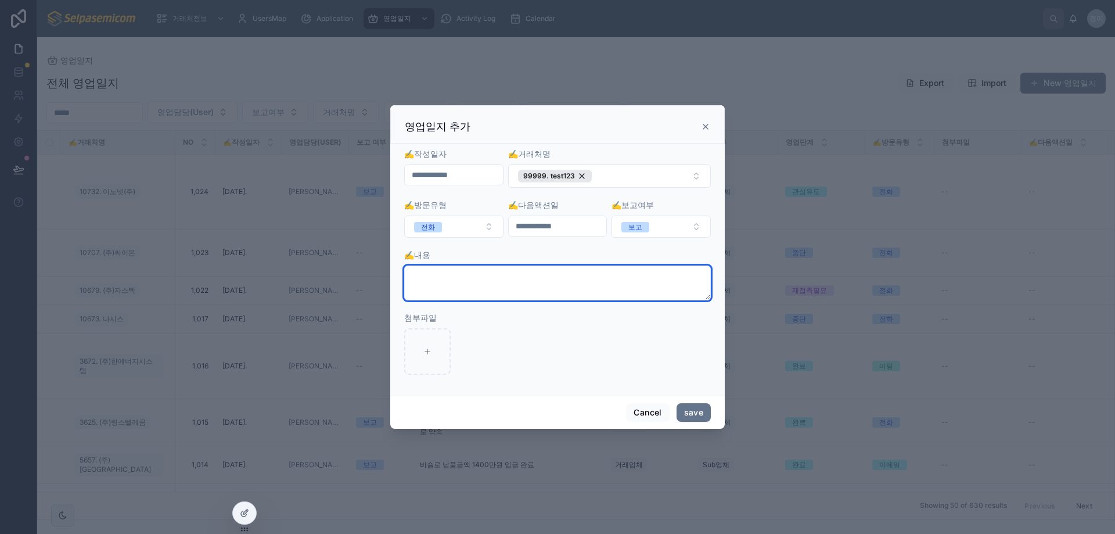
click at [544, 297] on textarea at bounding box center [557, 282] width 307 height 35
type textarea "****"
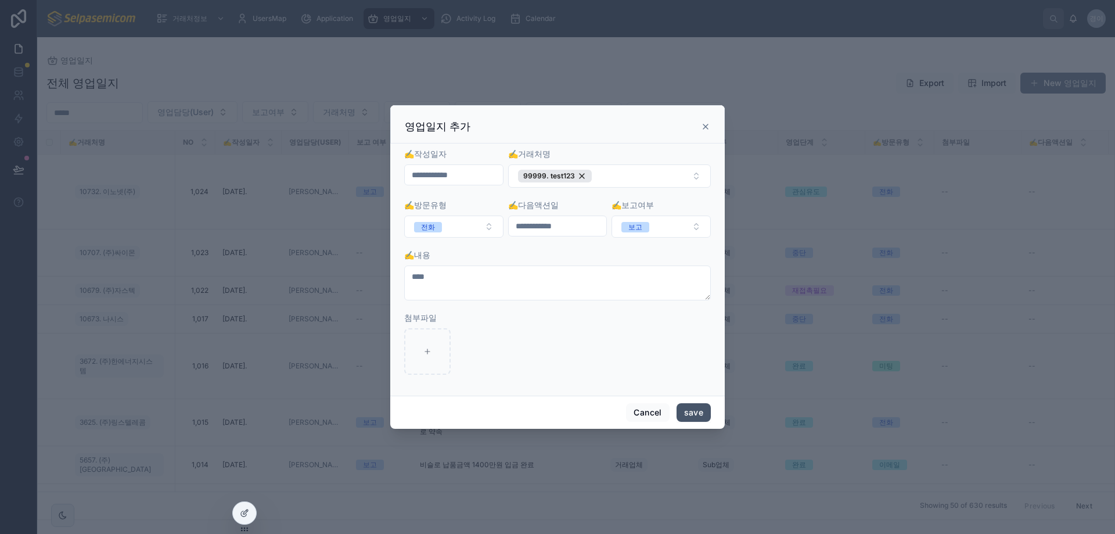
click at [694, 408] on button "save" at bounding box center [694, 412] width 34 height 19
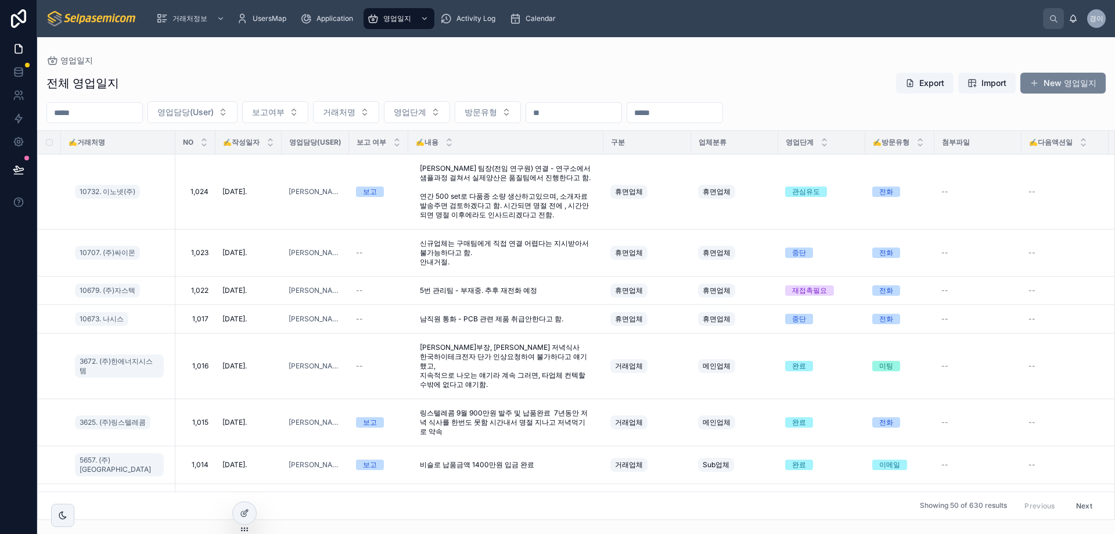
click at [1039, 84] on span at bounding box center [1034, 82] width 9 height 9
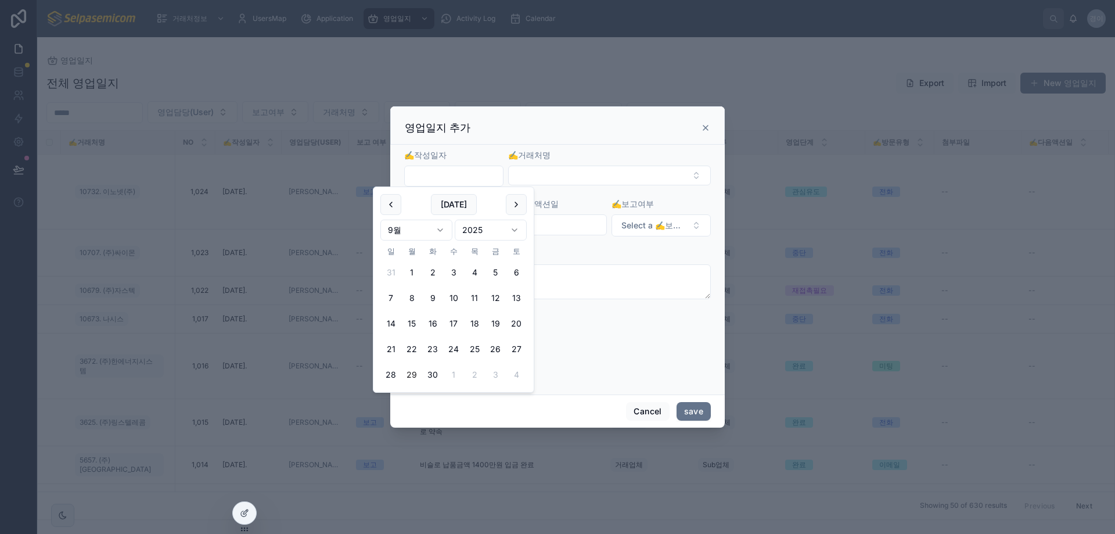
click at [461, 181] on input "text" at bounding box center [454, 176] width 98 height 16
click at [432, 373] on button "30" at bounding box center [432, 374] width 21 height 21
type input "**********"
click at [609, 163] on div "✍️거래처명" at bounding box center [609, 167] width 203 height 37
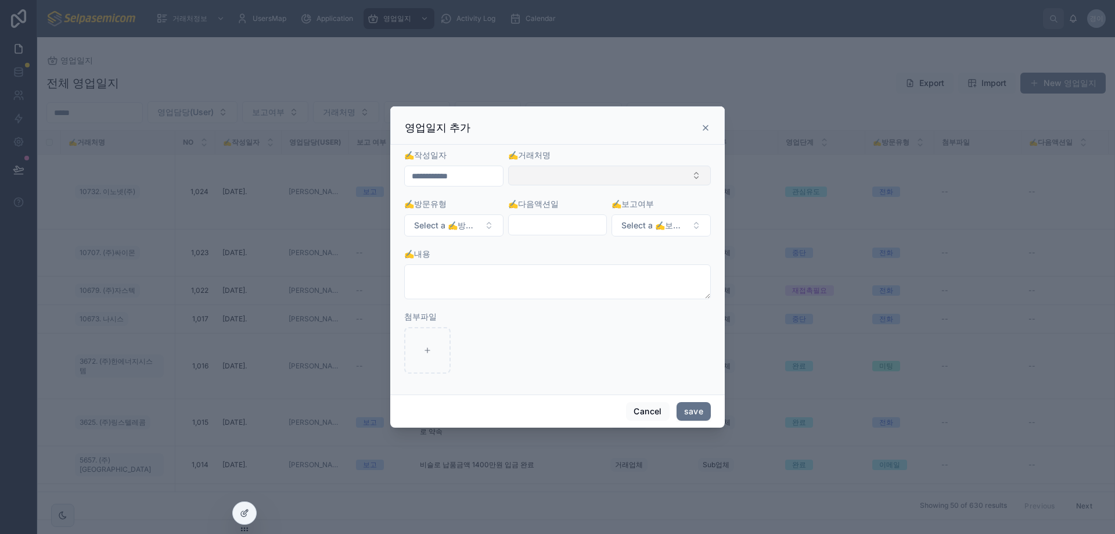
click at [594, 185] on button "Select Button" at bounding box center [609, 176] width 203 height 20
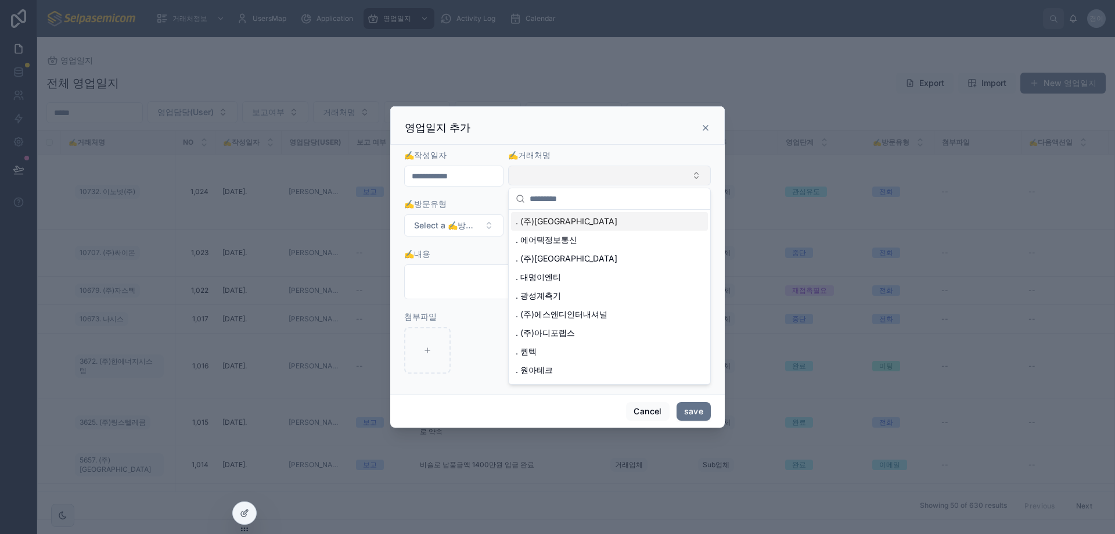
click at [594, 183] on button "Select Button" at bounding box center [609, 176] width 203 height 20
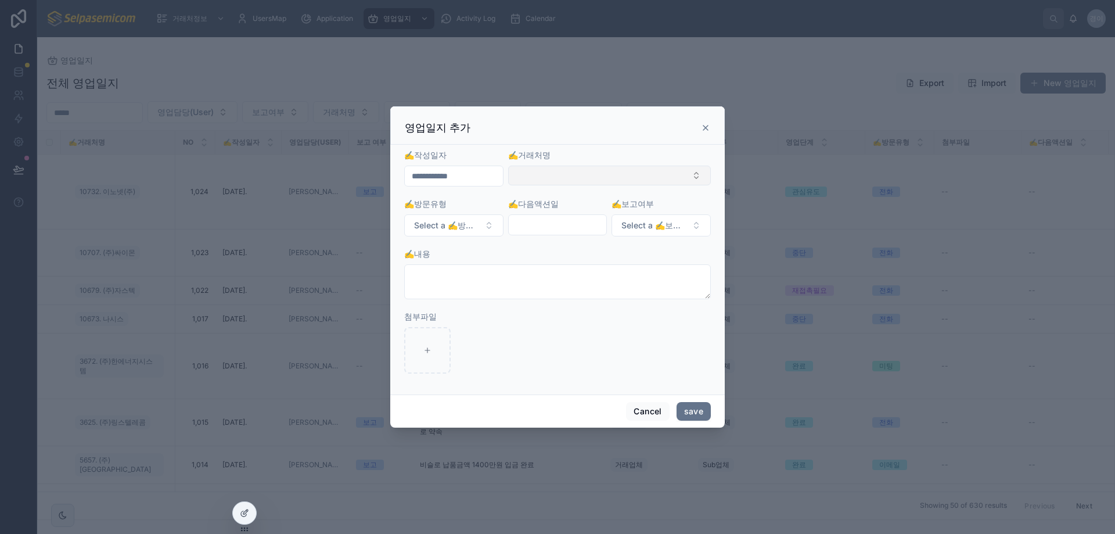
click at [585, 172] on button "Select Button" at bounding box center [609, 176] width 203 height 20
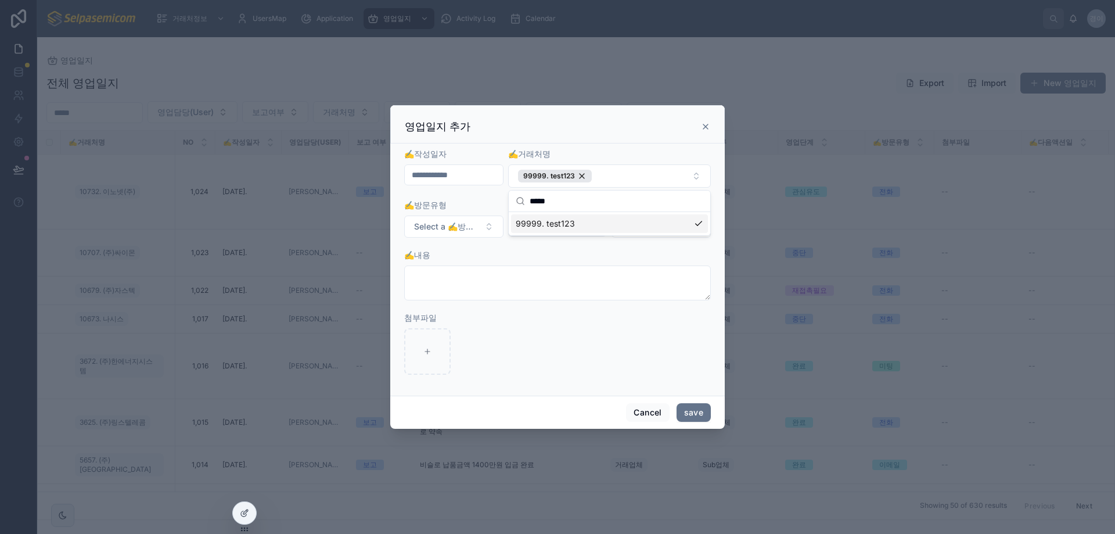
type input "*****"
click at [469, 259] on div "✍️내용" at bounding box center [557, 255] width 307 height 12
click at [471, 228] on span "Select a ✍️방문유형" at bounding box center [447, 227] width 66 height 12
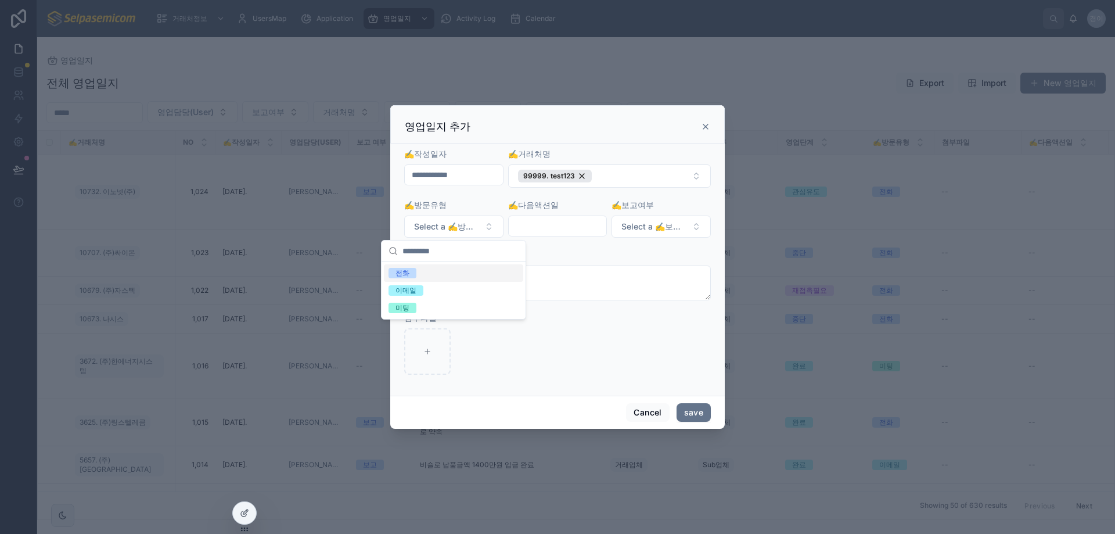
click at [413, 281] on div "전화" at bounding box center [453, 272] width 139 height 17
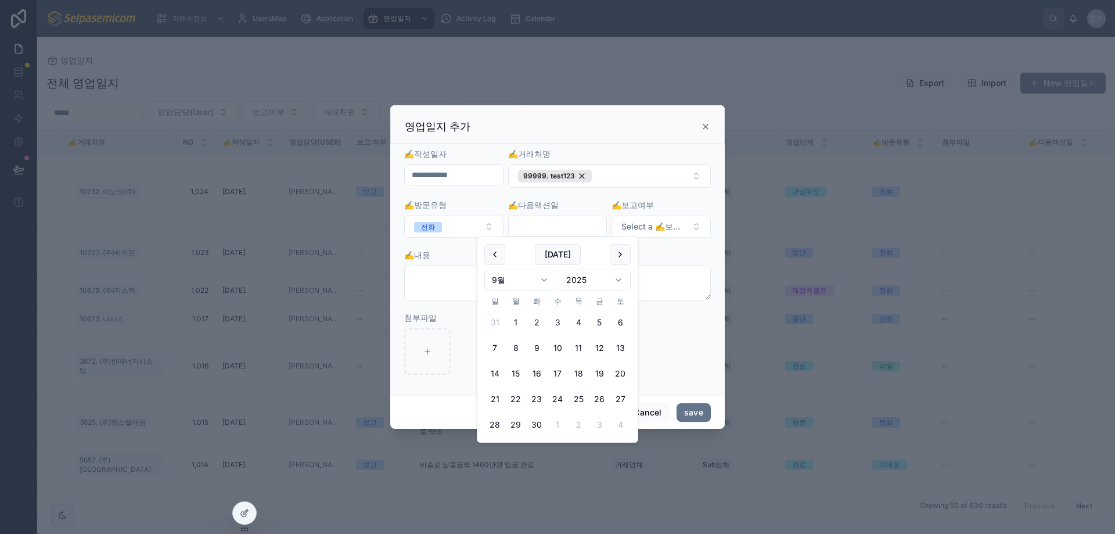
click at [547, 231] on input "text" at bounding box center [558, 226] width 98 height 16
click at [533, 426] on button "30" at bounding box center [536, 424] width 21 height 21
type input "**********"
click at [649, 236] on button "Select a ✍️보고여부" at bounding box center [661, 227] width 99 height 22
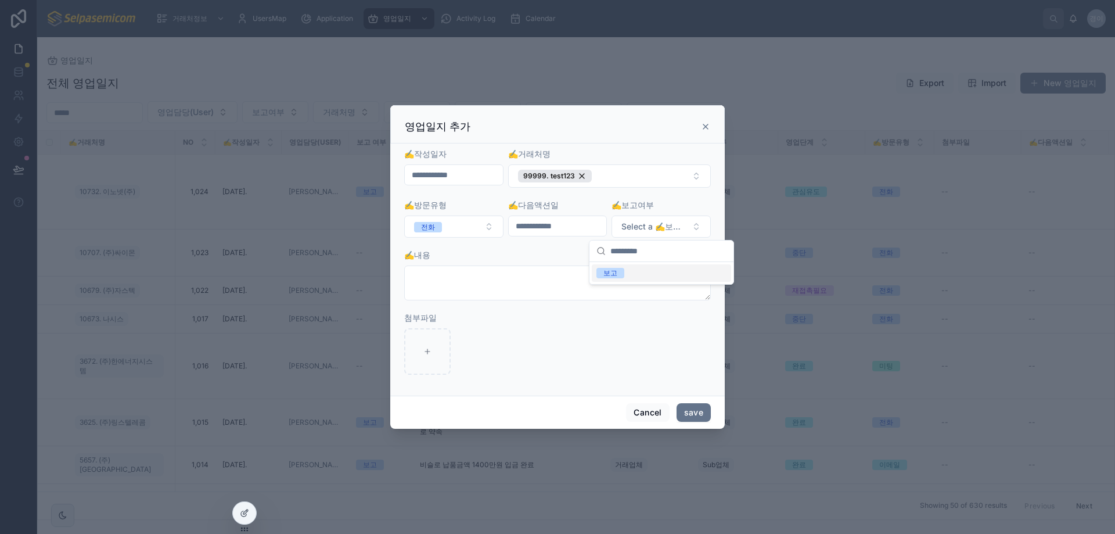
click at [605, 277] on div "보고" at bounding box center [611, 273] width 14 height 10
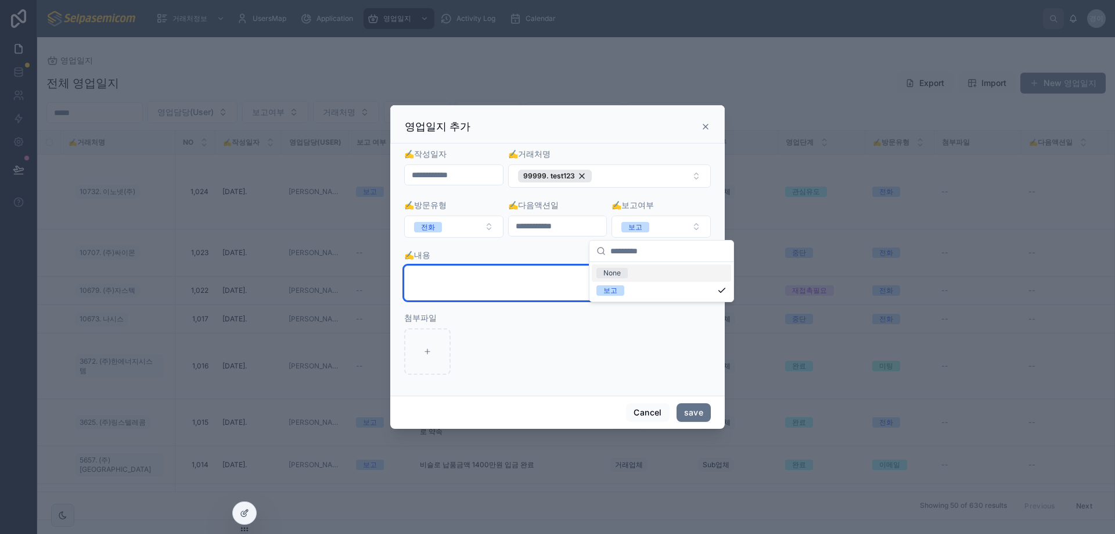
click at [550, 281] on textarea at bounding box center [557, 282] width 307 height 35
type textarea "*"
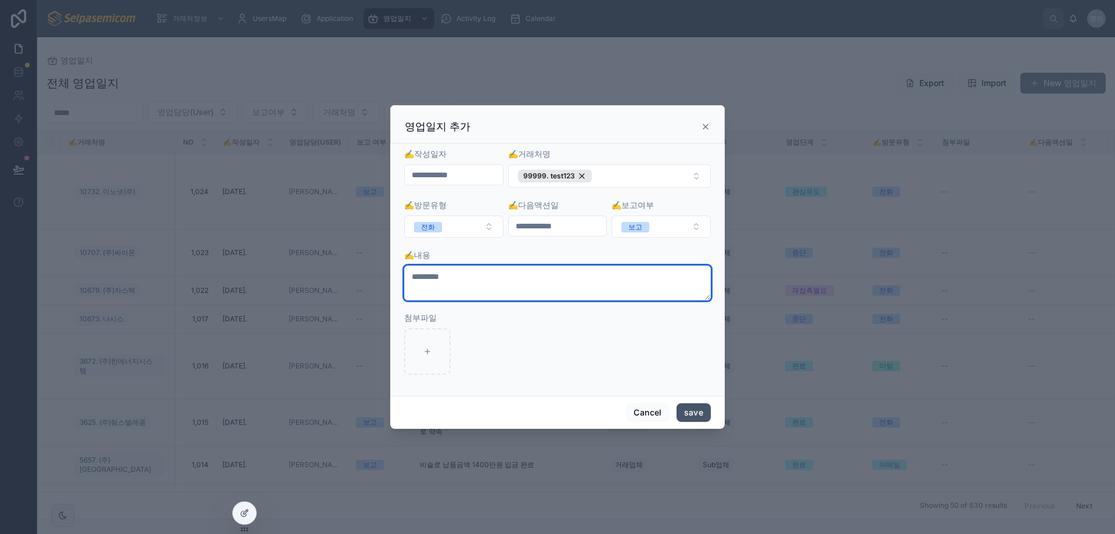
type textarea "*********"
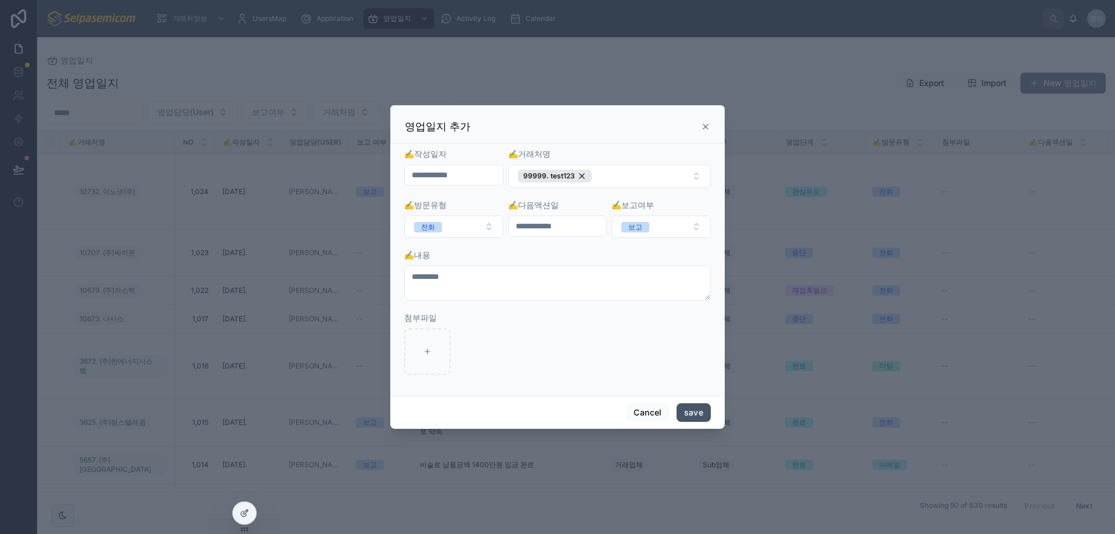
click at [687, 411] on button "save" at bounding box center [694, 412] width 34 height 19
click at [693, 411] on button "save" at bounding box center [694, 412] width 34 height 19
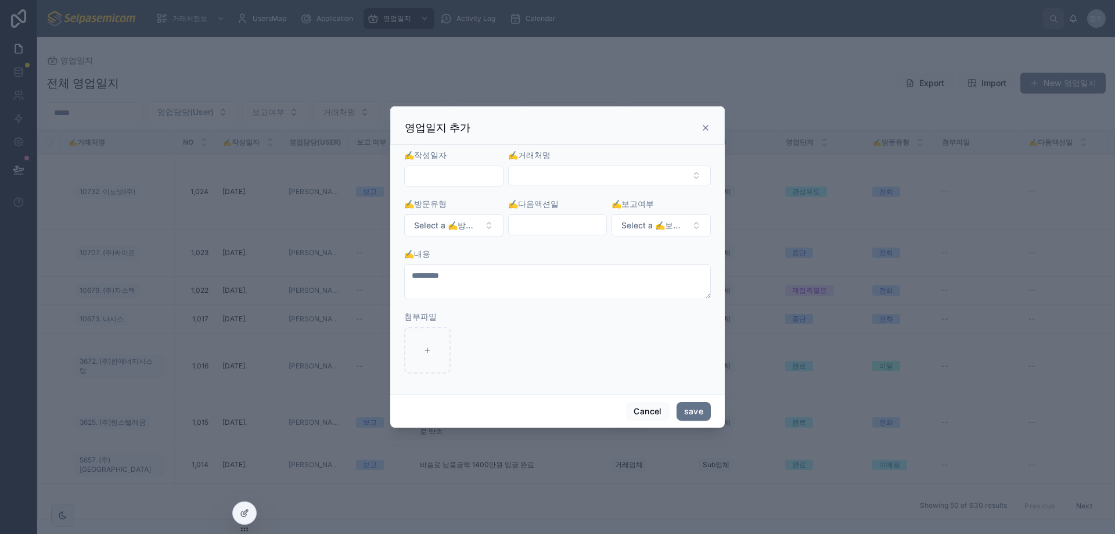
click at [709, 128] on icon at bounding box center [705, 127] width 9 height 9
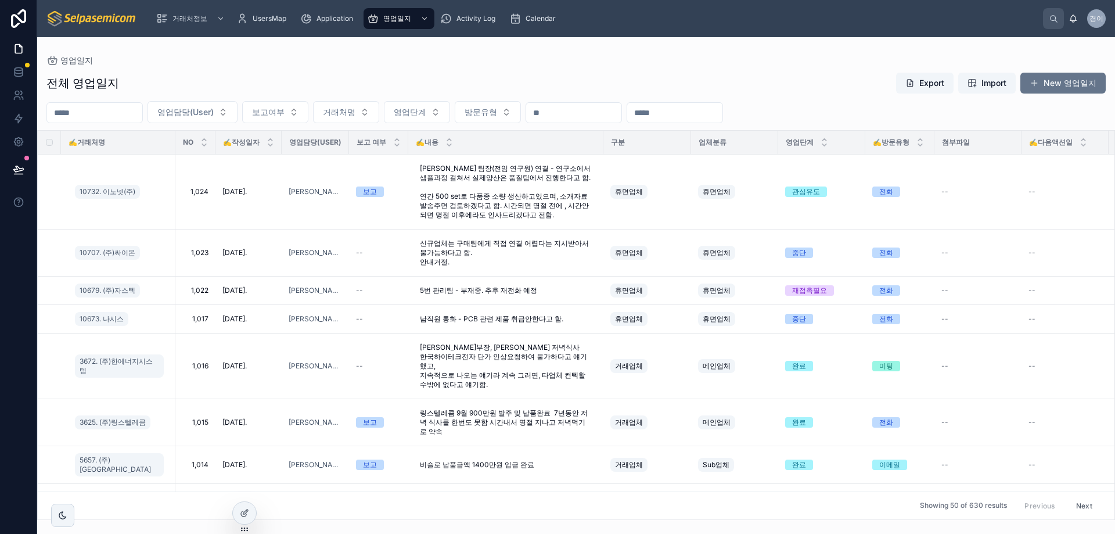
click at [331, 71] on div "전체 영업일지 Export Import New 영업일지 영업담당(User) 보고여부 거래처명 영업단계 방문유형 ✍️거래처명 NO ✍️작성일자 …" at bounding box center [576, 292] width 1078 height 455
click at [214, 113] on span "영업담당(User)" at bounding box center [185, 112] width 56 height 12
type input "*"
type input "***"
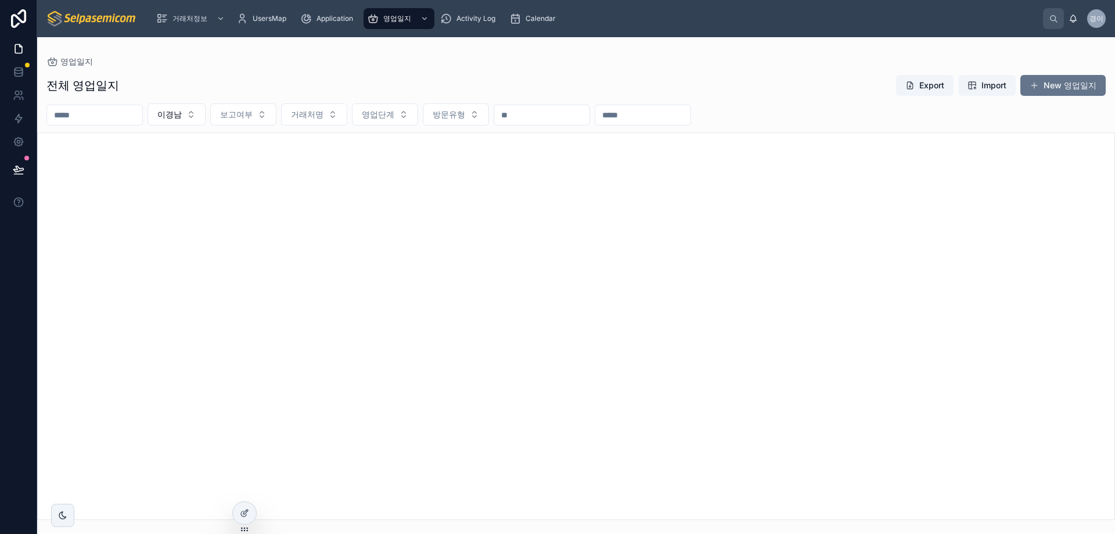
click at [367, 265] on div at bounding box center [576, 325] width 1078 height 387
click at [1073, 92] on button "New 영업일지" at bounding box center [1063, 85] width 85 height 21
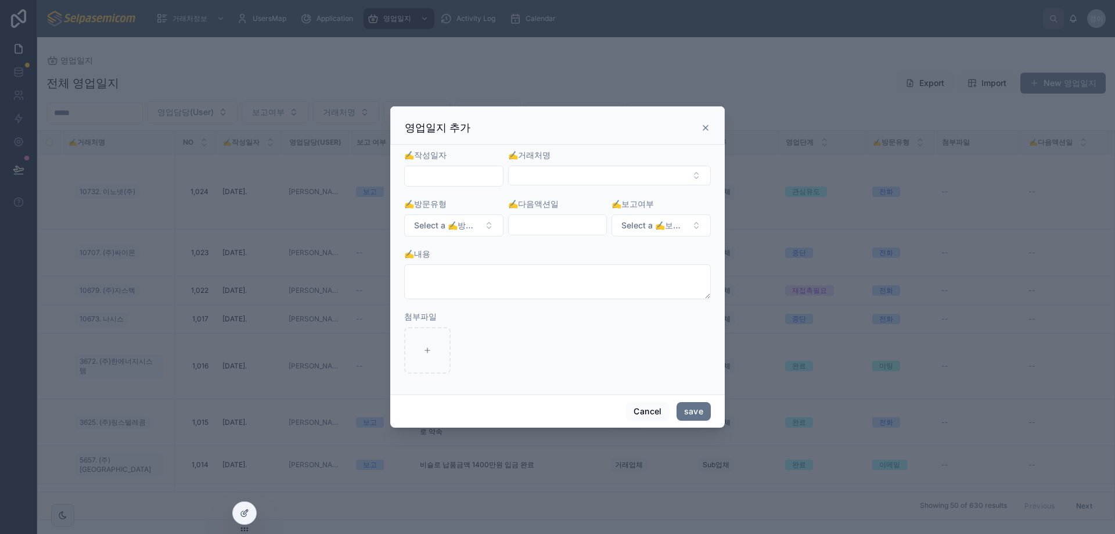
click at [472, 175] on input "text" at bounding box center [454, 176] width 98 height 16
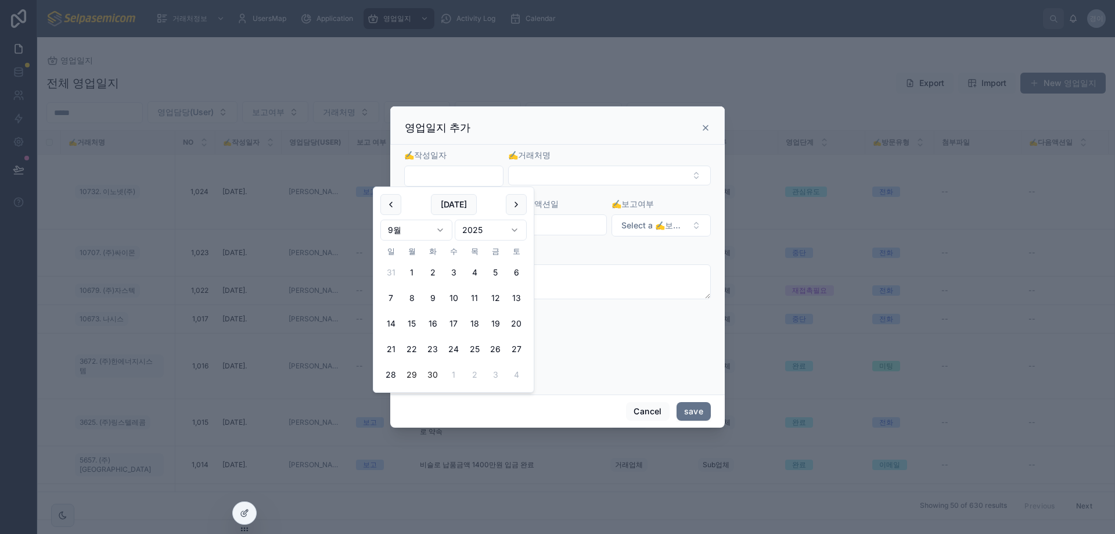
click at [434, 371] on button "30" at bounding box center [432, 374] width 21 height 21
type input "**********"
click at [551, 177] on button "Select Button" at bounding box center [609, 176] width 203 height 20
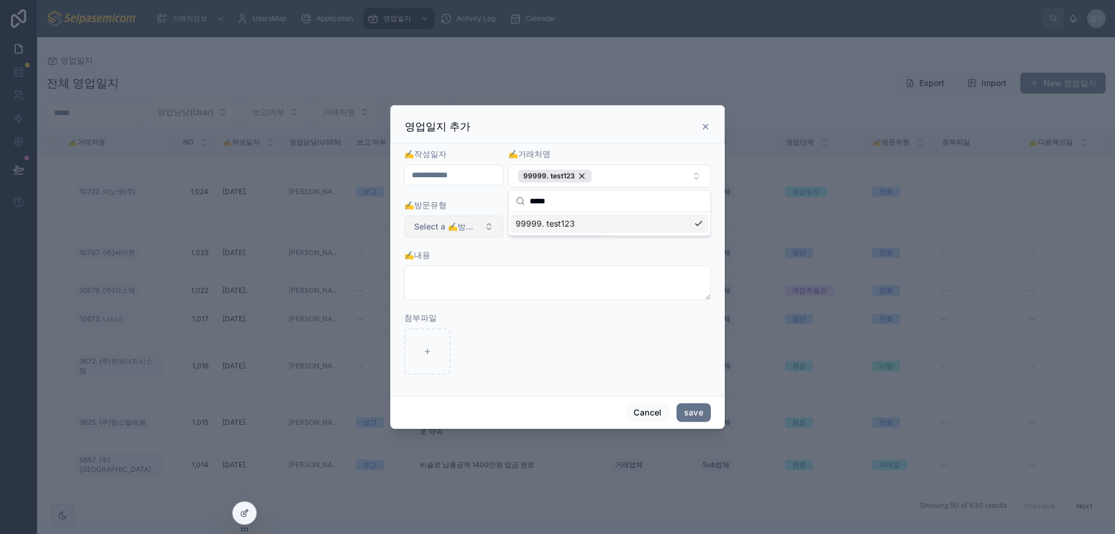
type input "*****"
click at [465, 223] on span "Select a ✍️방문유형" at bounding box center [447, 227] width 66 height 12
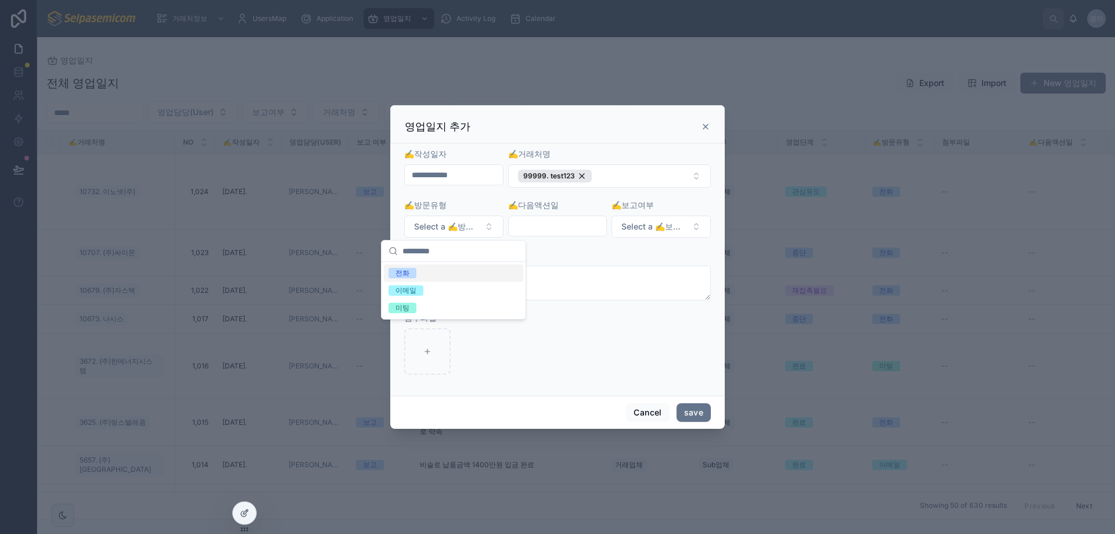
click at [403, 278] on div "전화" at bounding box center [453, 272] width 139 height 17
click at [524, 225] on input "text" at bounding box center [558, 226] width 98 height 16
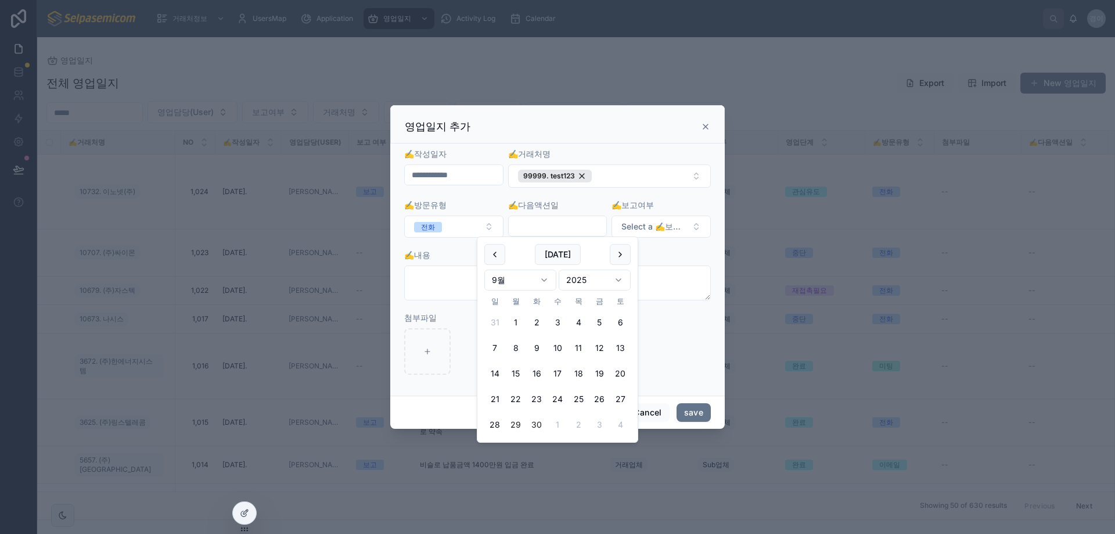
click at [534, 421] on button "30" at bounding box center [536, 424] width 21 height 21
type input "**********"
click at [683, 279] on textarea at bounding box center [557, 282] width 307 height 35
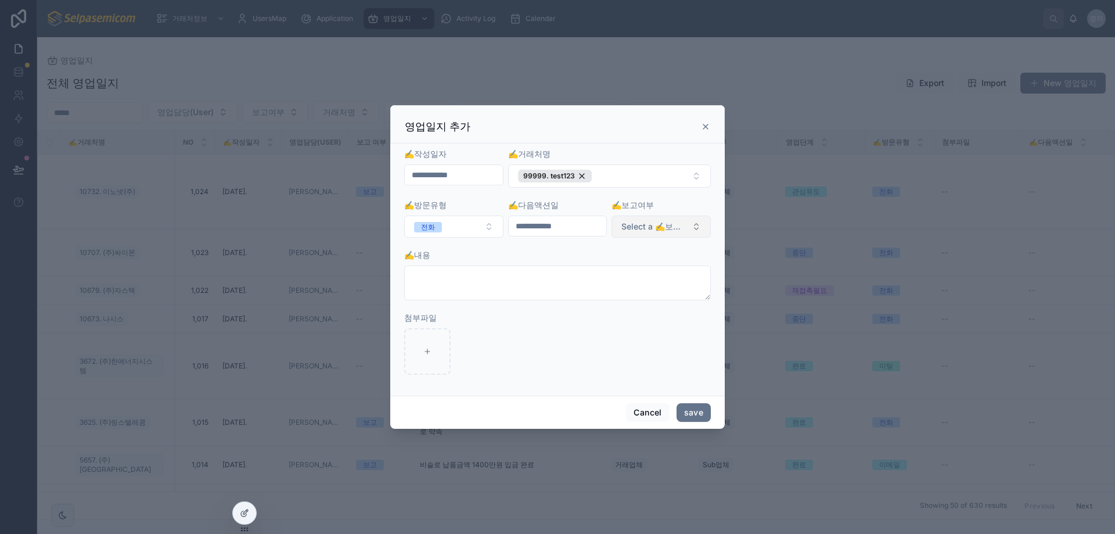
click at [676, 228] on span "Select a ✍️보고여부" at bounding box center [655, 227] width 66 height 12
click at [612, 273] on div "보고" at bounding box center [611, 273] width 14 height 10
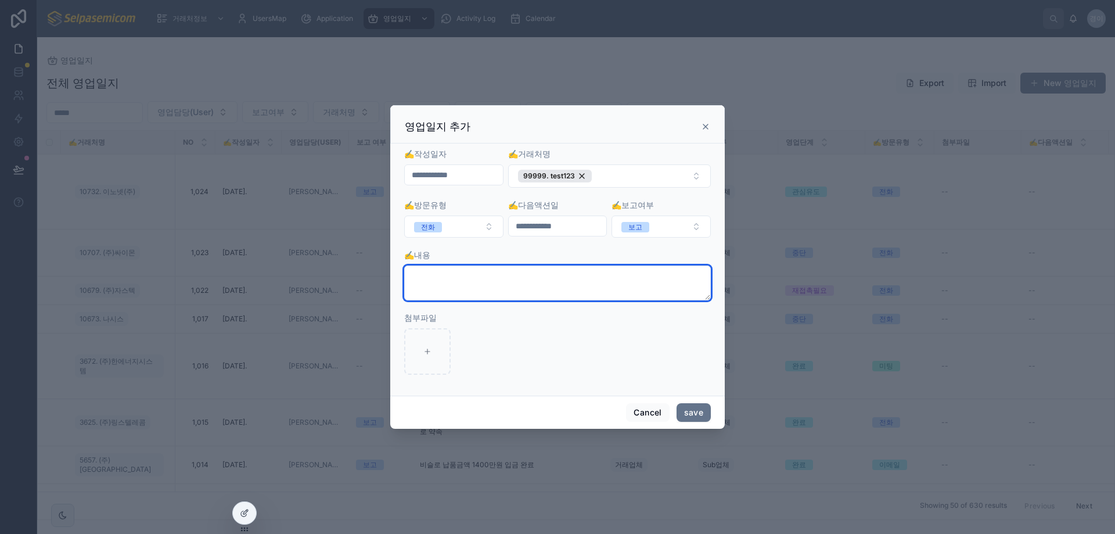
click at [539, 277] on textarea at bounding box center [557, 282] width 307 height 35
type textarea "*"
type textarea "*********"
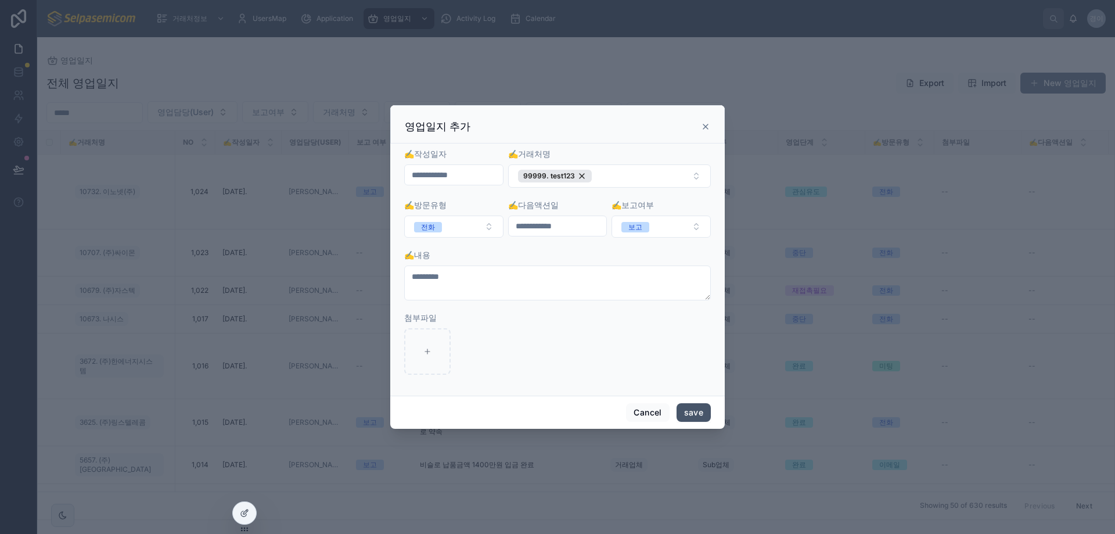
click at [694, 408] on button "save" at bounding box center [694, 412] width 34 height 19
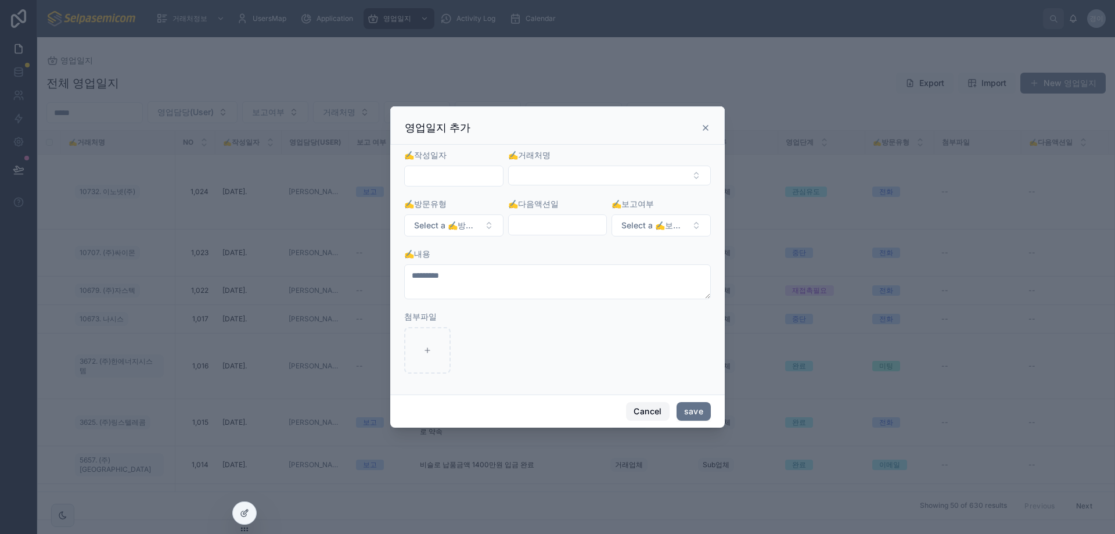
click at [651, 410] on button "Cancel" at bounding box center [647, 411] width 43 height 19
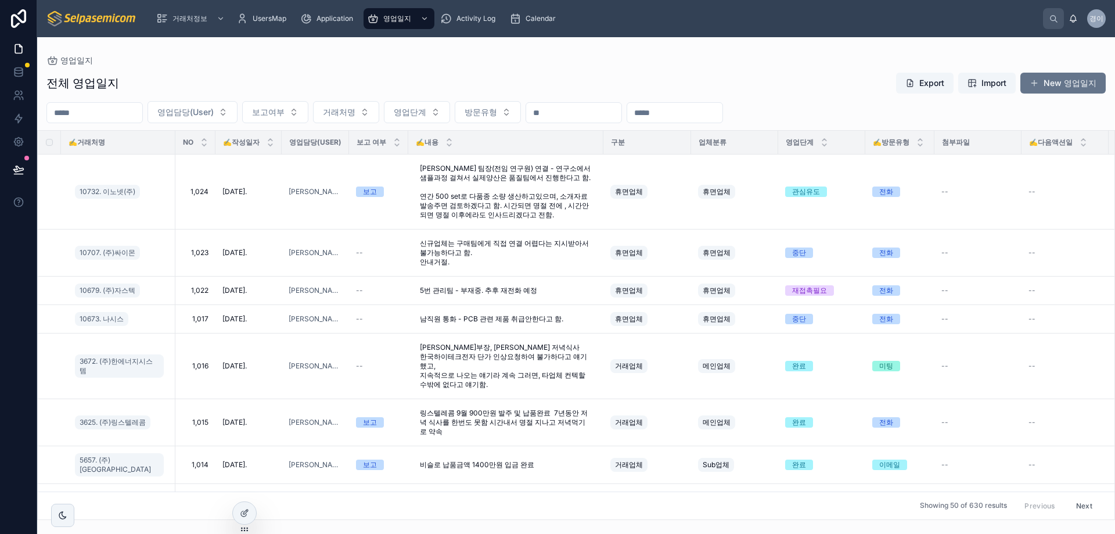
drag, startPoint x: 610, startPoint y: 55, endPoint x: 613, endPoint y: 80, distance: 24.6
click at [609, 55] on div "영업일지 전체 영업일지 Export Import New 영업일지 영업담당(User) 보고여부 거래처명 영업단계 방문유형 ✍️거래처명 NO ✍️…" at bounding box center [576, 278] width 1078 height 483
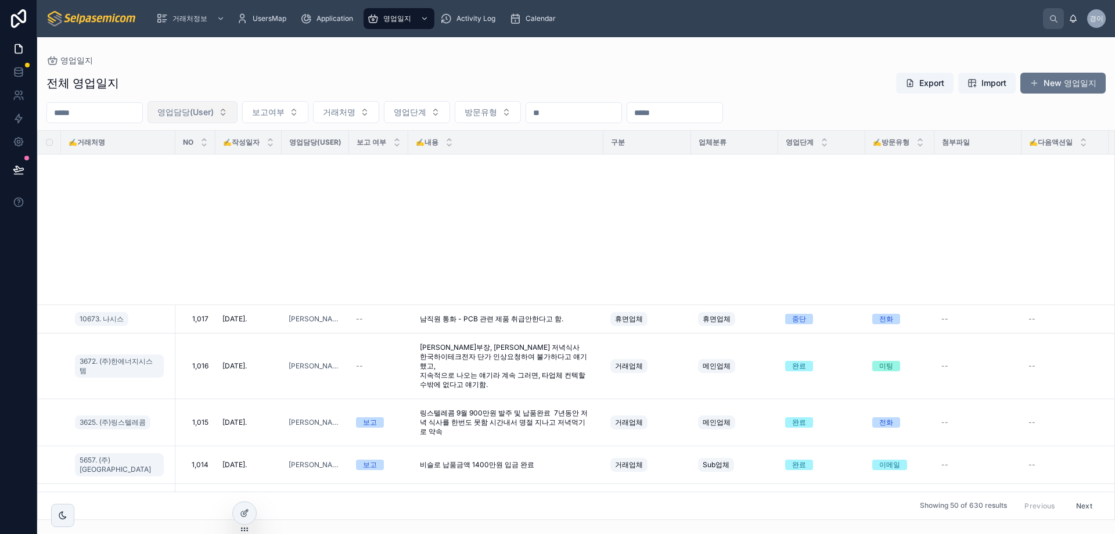
scroll to position [639, 0]
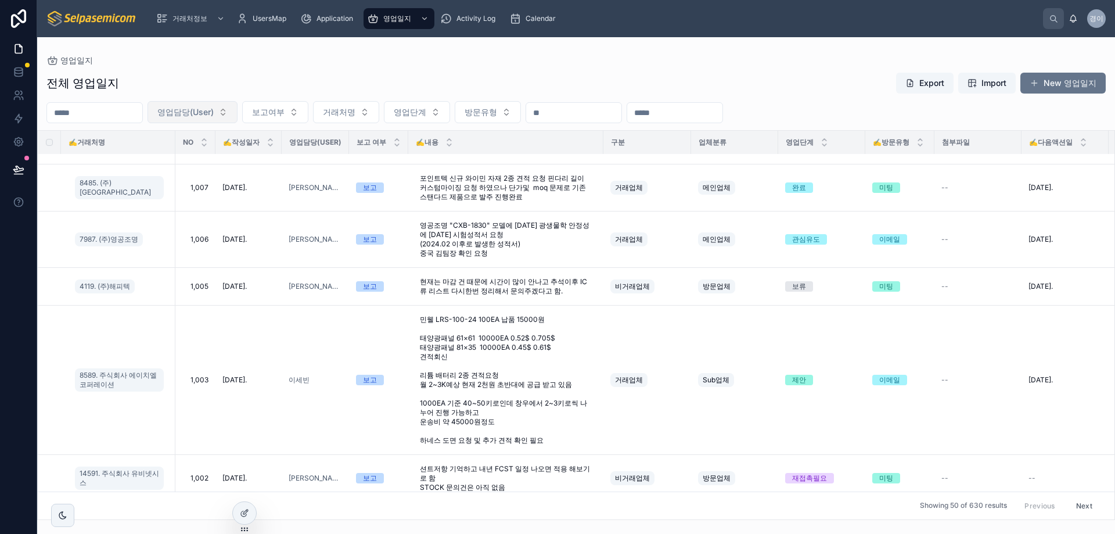
click at [214, 107] on span "영업담당(User)" at bounding box center [185, 112] width 56 height 12
click at [168, 156] on span "이경남" at bounding box center [169, 159] width 24 height 12
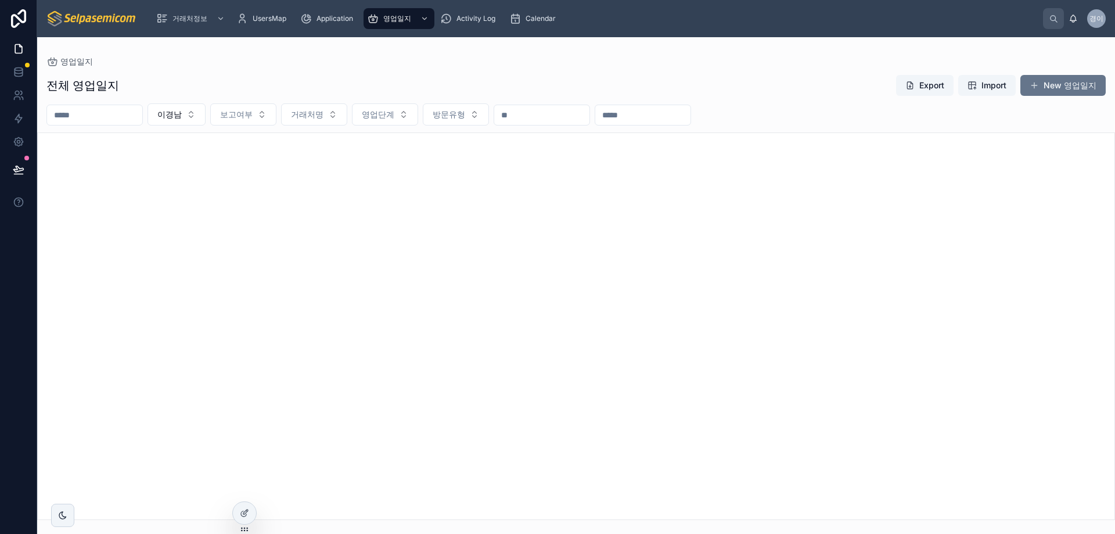
drag, startPoint x: 937, startPoint y: 239, endPoint x: 931, endPoint y: 244, distance: 7.8
click at [937, 238] on div at bounding box center [576, 325] width 1078 height 387
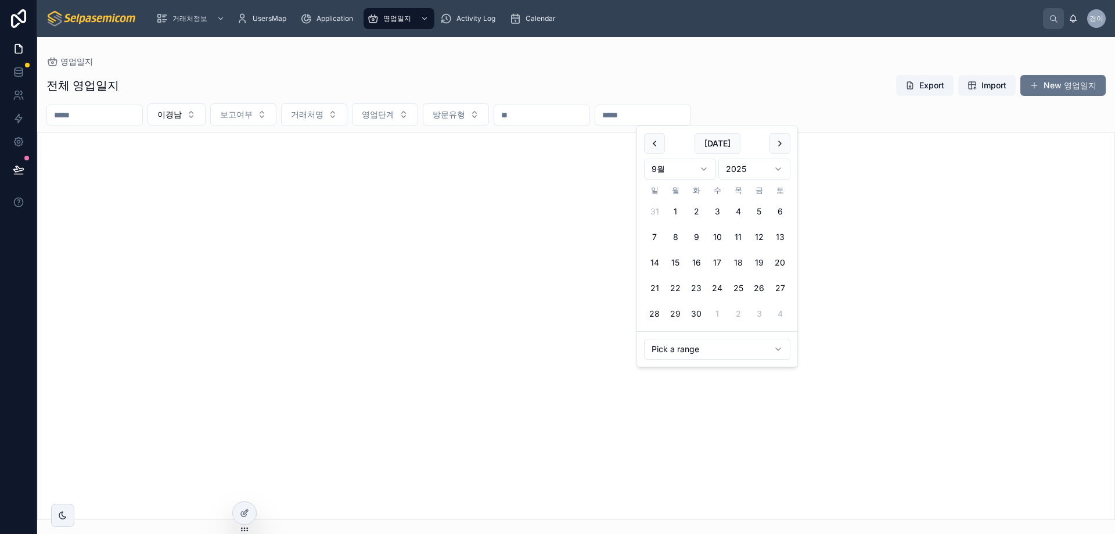
drag, startPoint x: 681, startPoint y: 106, endPoint x: 650, endPoint y: 103, distance: 31.5
click at [650, 103] on div "이경남 보고여부 거래처명 영업단계 방문유형" at bounding box center [576, 114] width 1078 height 22
click at [587, 79] on div "전체 영업일지 Export Import New 영업일지" at bounding box center [576, 85] width 1060 height 22
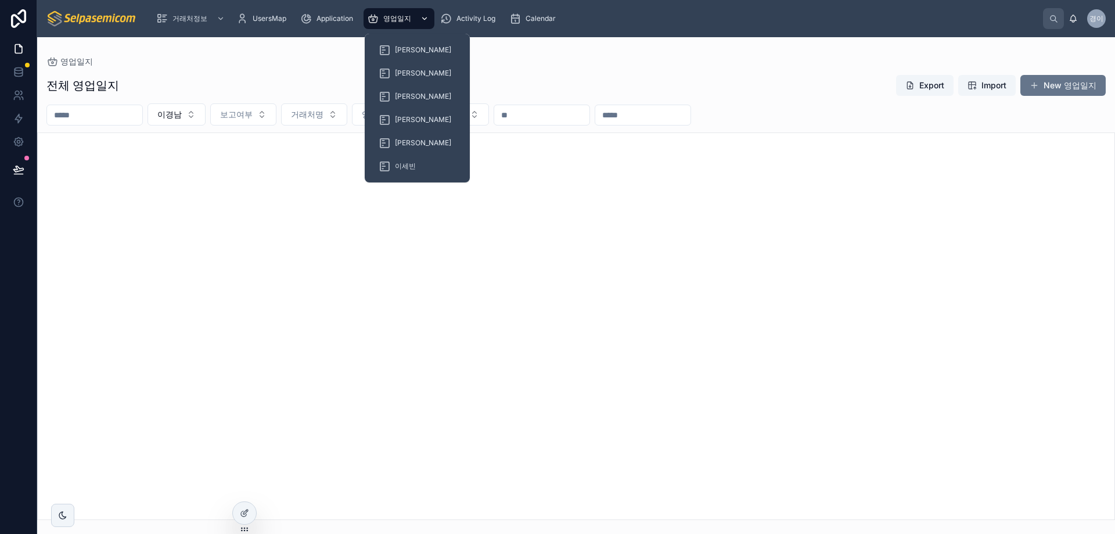
click at [401, 20] on span "영업일지" at bounding box center [397, 18] width 28 height 9
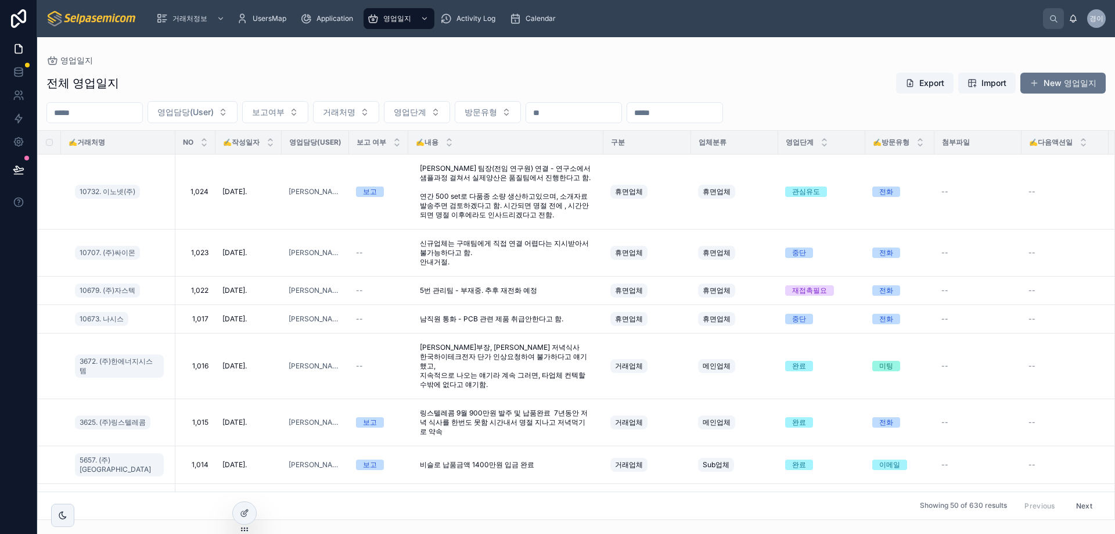
click at [250, 69] on div "전체 영업일지 Export Import New 영업일지 영업담당(User) 보고여부 거래처명 영업단계 방문유형 ✍️거래처명 NO ✍️작성일자 …" at bounding box center [576, 292] width 1078 height 455
click at [729, 77] on div "전체 영업일지 Export Import New 영업일지" at bounding box center [576, 83] width 1060 height 22
click at [1032, 80] on span at bounding box center [1034, 82] width 9 height 9
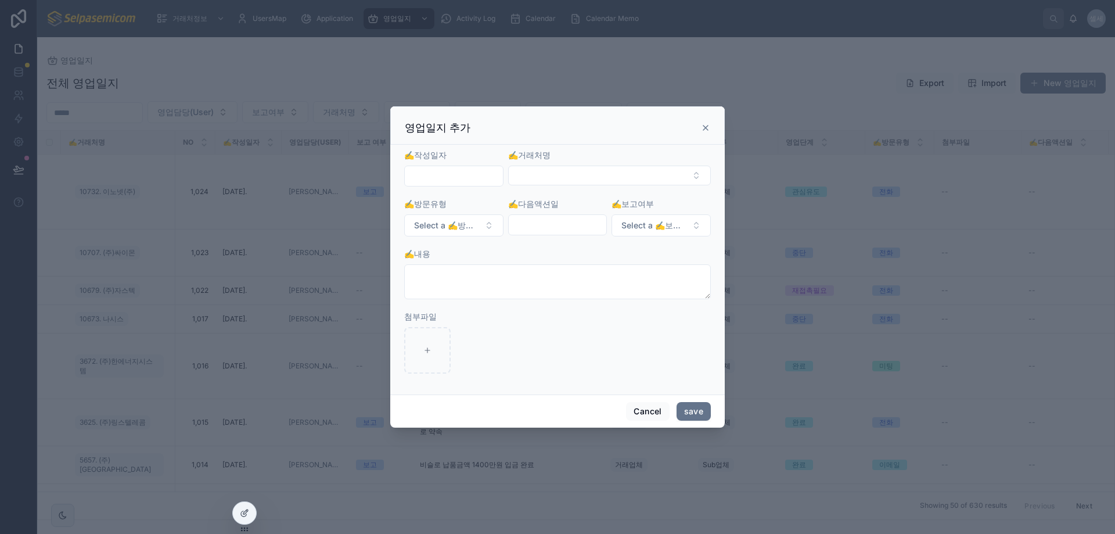
click at [469, 185] on div at bounding box center [453, 176] width 99 height 21
click at [469, 177] on input "text" at bounding box center [454, 176] width 98 height 16
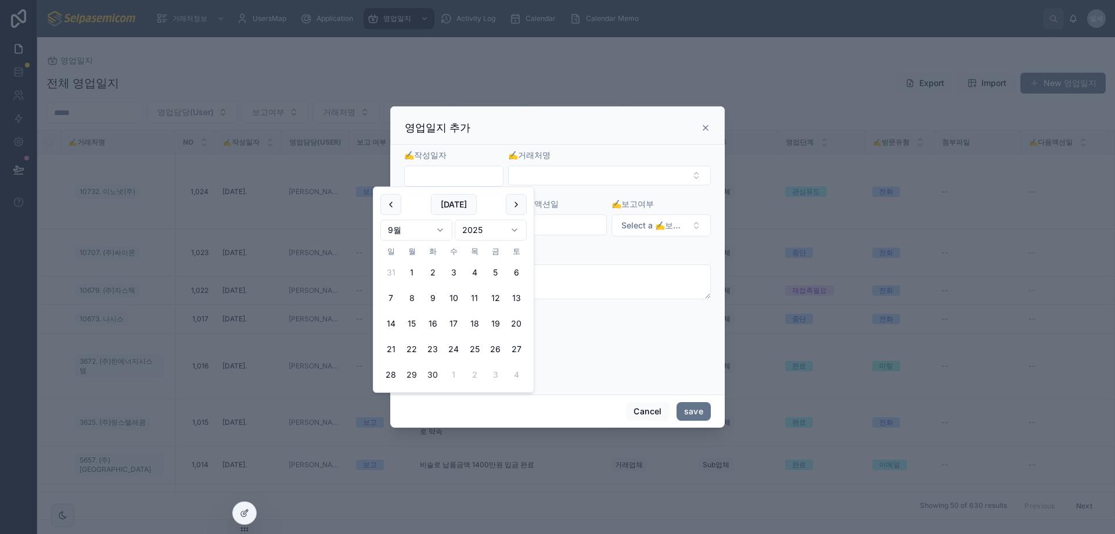
click at [429, 376] on button "30" at bounding box center [432, 374] width 21 height 21
type input "**********"
click at [551, 177] on button "Select Button" at bounding box center [609, 176] width 203 height 20
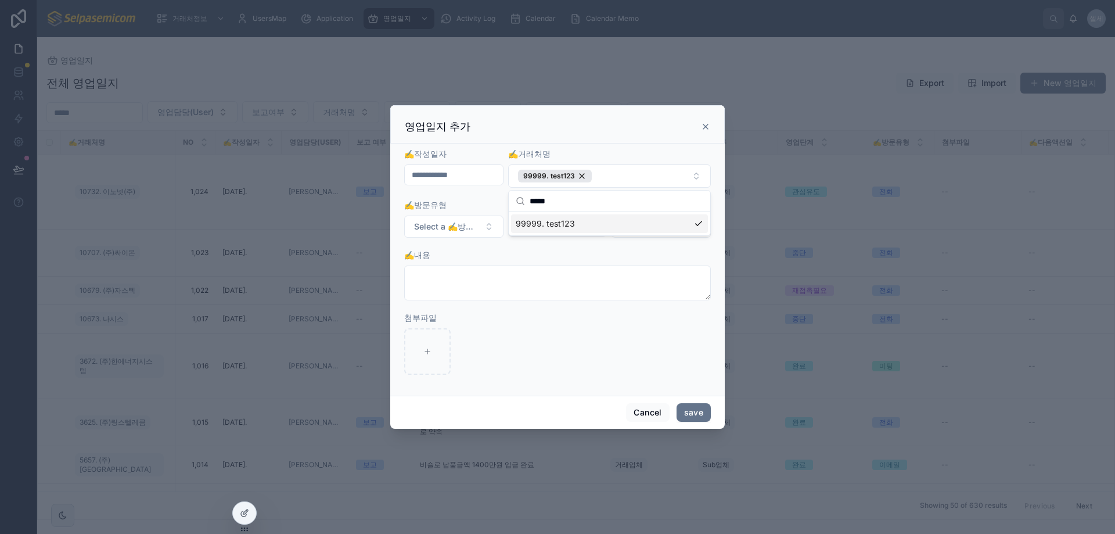
type input "*****"
click at [552, 255] on div "✍️내용" at bounding box center [557, 255] width 307 height 12
click at [460, 234] on button "Select a ✍️방문유형" at bounding box center [453, 227] width 99 height 22
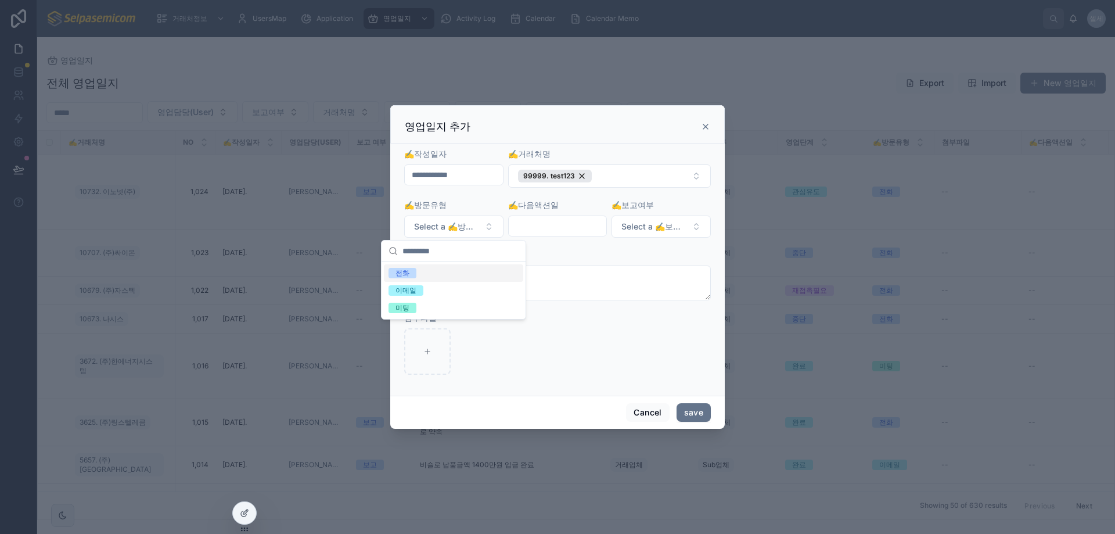
click at [420, 272] on div "전화" at bounding box center [453, 272] width 139 height 17
click at [568, 241] on form "**********" at bounding box center [557, 267] width 307 height 238
click at [568, 236] on div at bounding box center [557, 226] width 99 height 21
click at [566, 233] on input "text" at bounding box center [558, 226] width 98 height 16
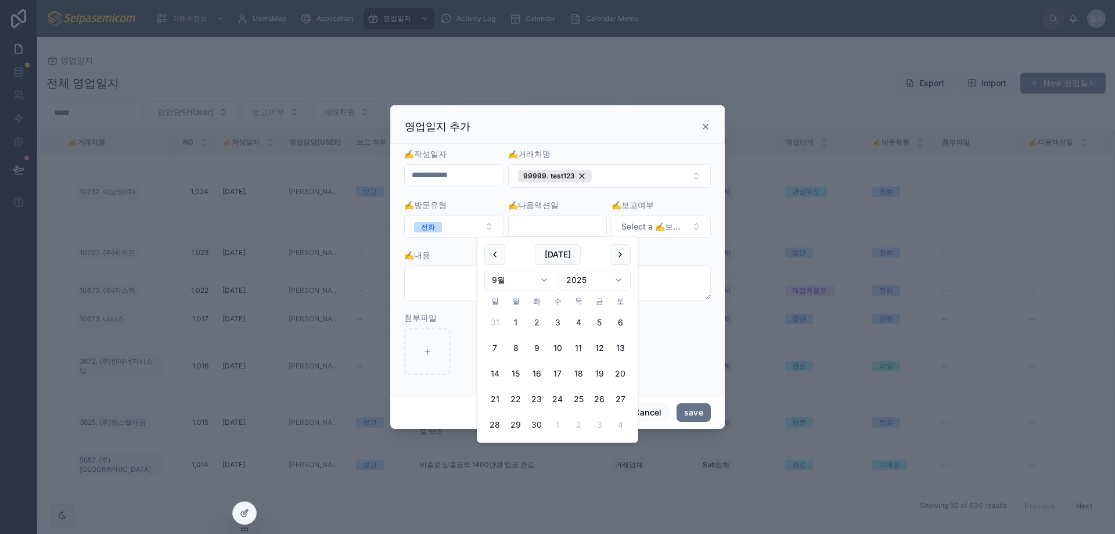
click at [532, 424] on button "30" at bounding box center [536, 424] width 21 height 21
type input "**********"
drag, startPoint x: 689, startPoint y: 259, endPoint x: 668, endPoint y: 232, distance: 33.9
click at [688, 259] on div "✍️내용" at bounding box center [557, 255] width 307 height 12
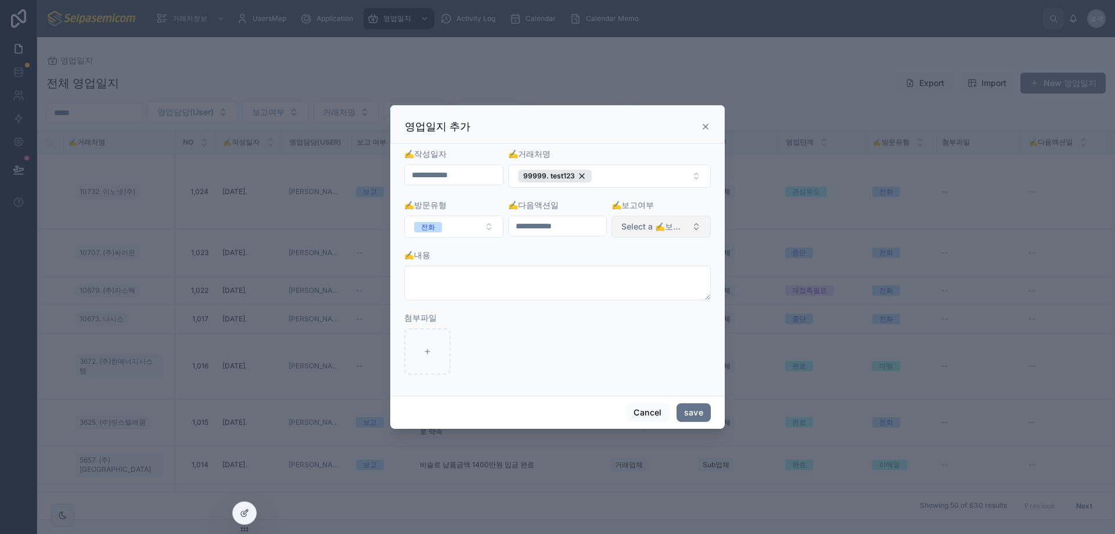
click at [665, 227] on span "Select a ✍️보고여부" at bounding box center [655, 227] width 66 height 12
click at [604, 275] on div "보고" at bounding box center [611, 273] width 14 height 10
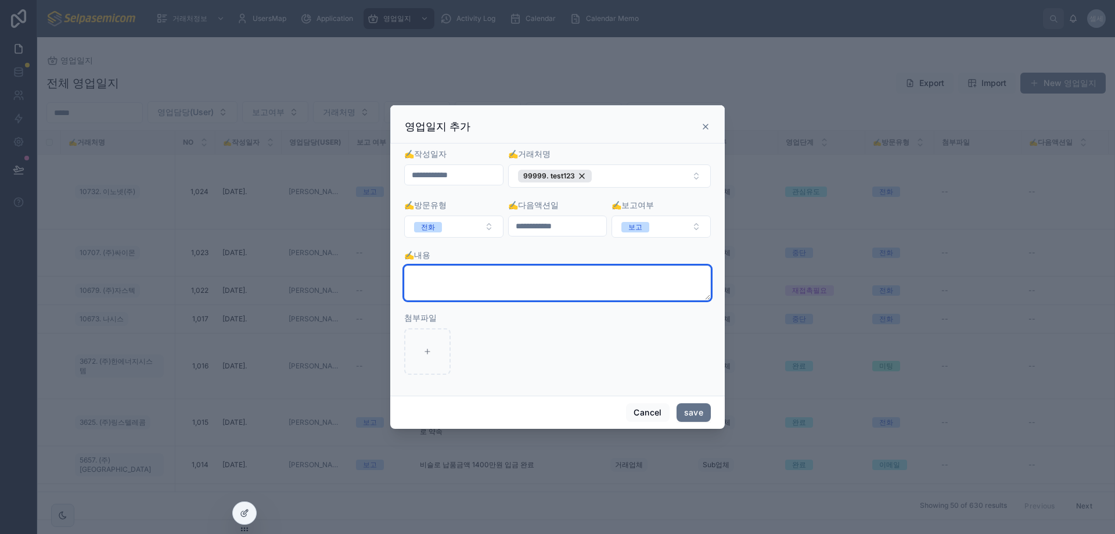
click at [583, 281] on textarea at bounding box center [557, 282] width 307 height 35
type textarea "*********"
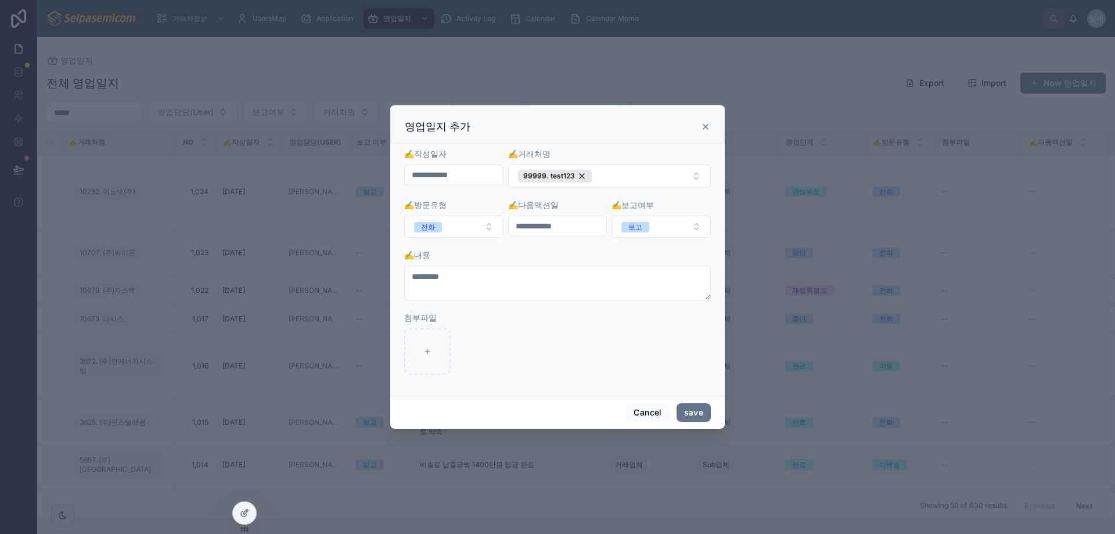
drag, startPoint x: 547, startPoint y: 368, endPoint x: 583, endPoint y: 359, distance: 37.2
click at [547, 368] on div at bounding box center [557, 351] width 307 height 46
click at [701, 411] on button "save" at bounding box center [694, 412] width 34 height 19
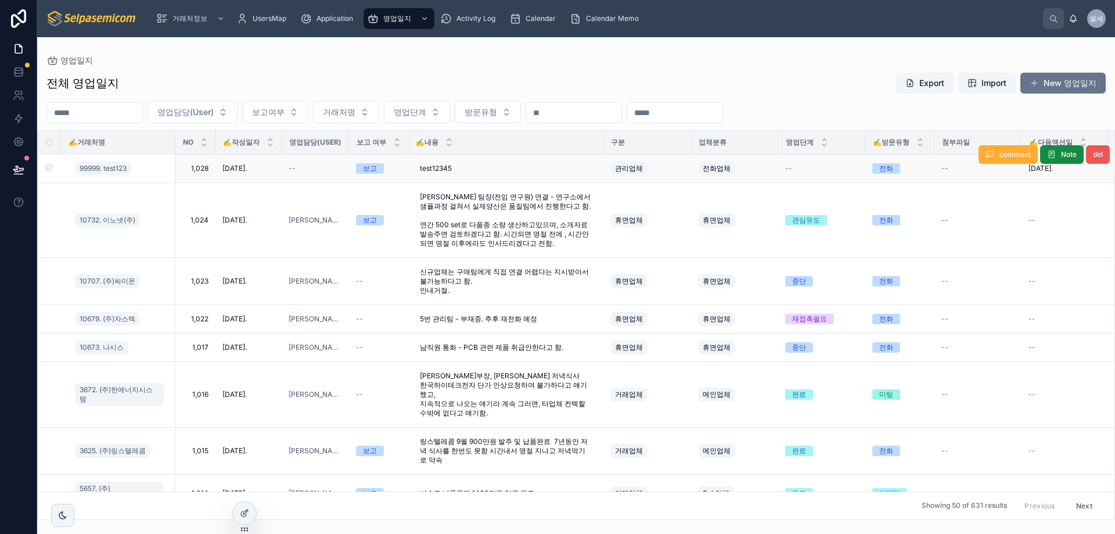
click at [1096, 158] on button "del" at bounding box center [1098, 154] width 24 height 19
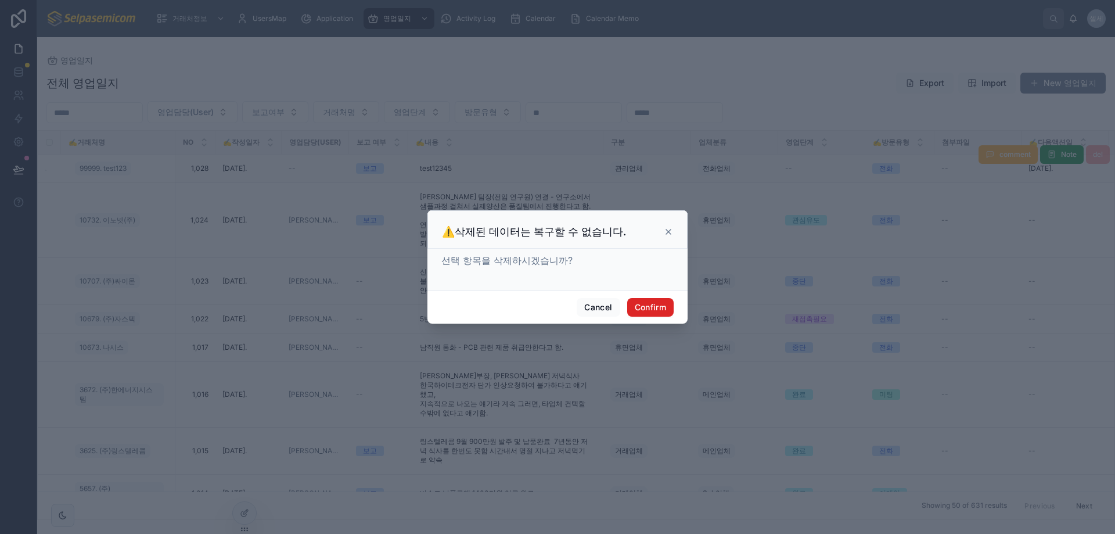
click at [663, 309] on button "Confirm" at bounding box center [650, 307] width 46 height 19
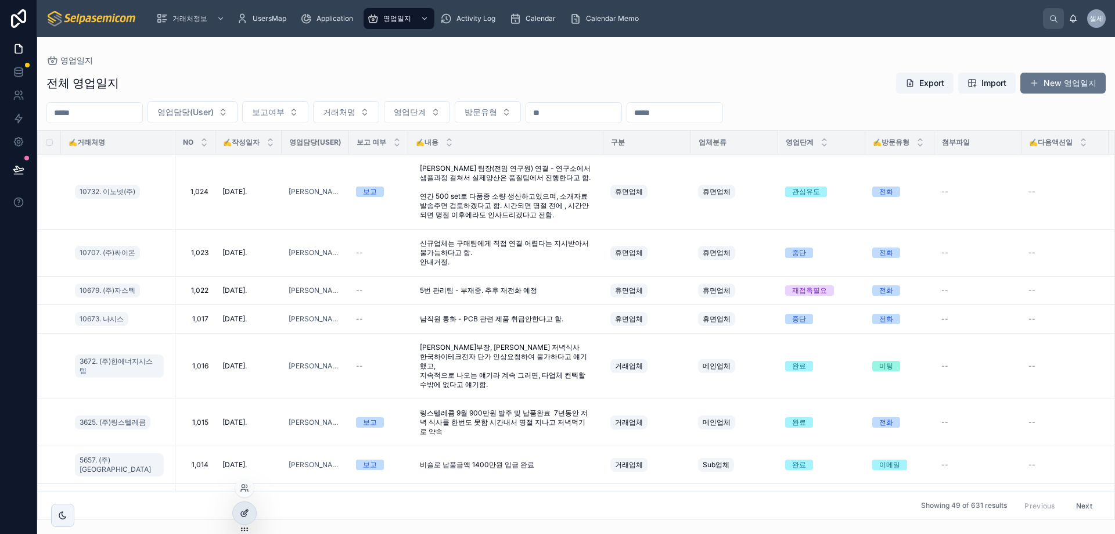
click at [246, 511] on icon at bounding box center [244, 512] width 9 height 9
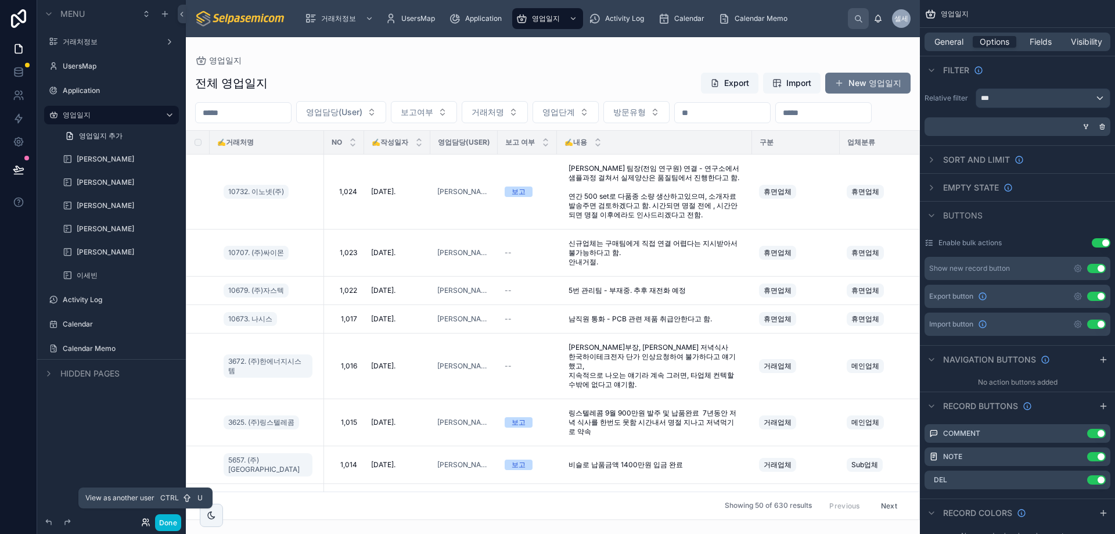
click at [144, 521] on icon at bounding box center [145, 522] width 9 height 9
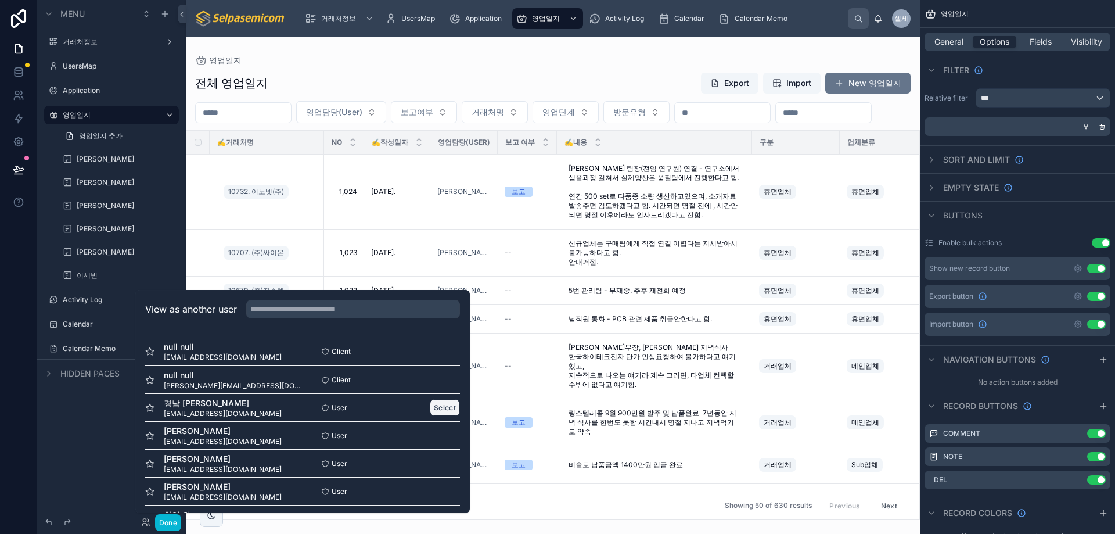
click at [433, 406] on button "Select" at bounding box center [445, 407] width 30 height 17
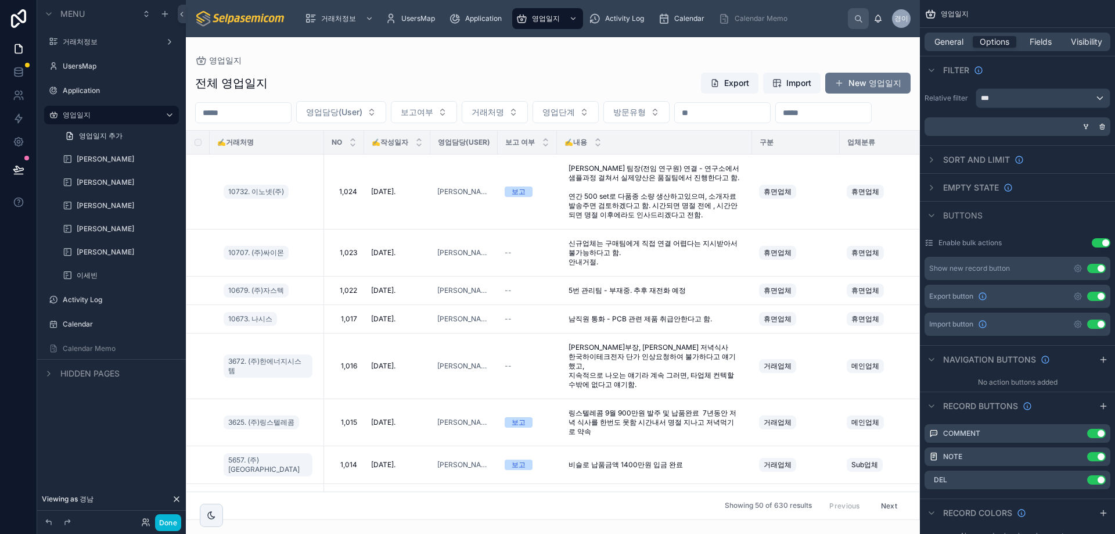
click at [498, 56] on div at bounding box center [553, 285] width 734 height 497
click at [852, 82] on button "New 영업일지" at bounding box center [868, 83] width 85 height 21
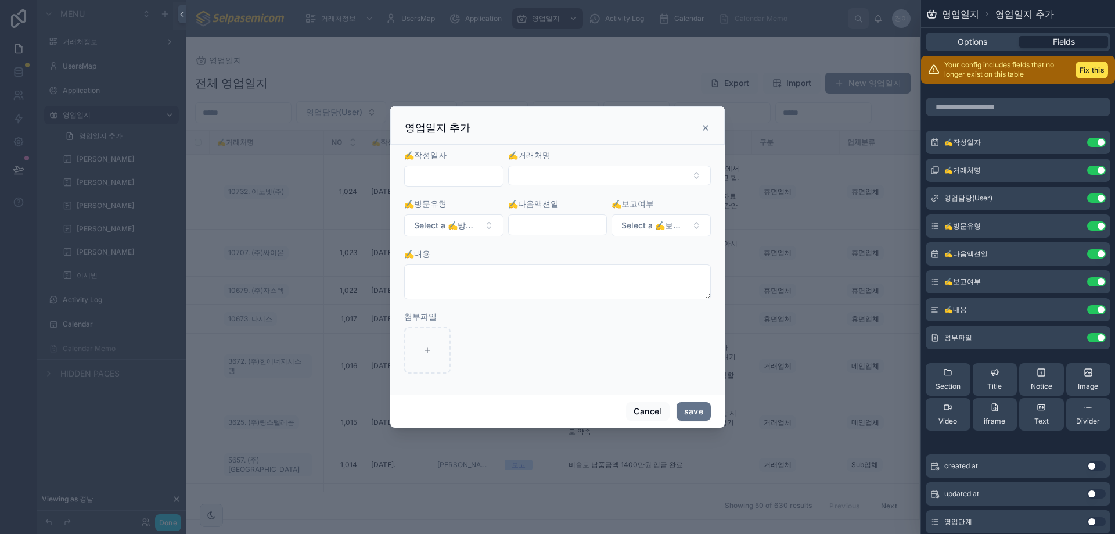
click at [703, 129] on icon at bounding box center [705, 127] width 9 height 9
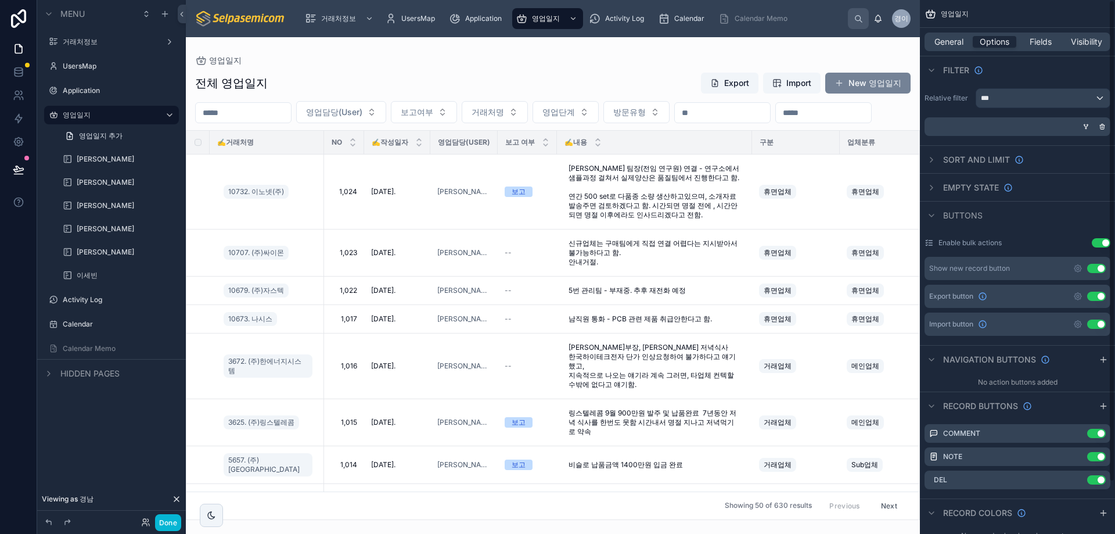
click at [877, 91] on button "New 영업일지" at bounding box center [868, 83] width 85 height 21
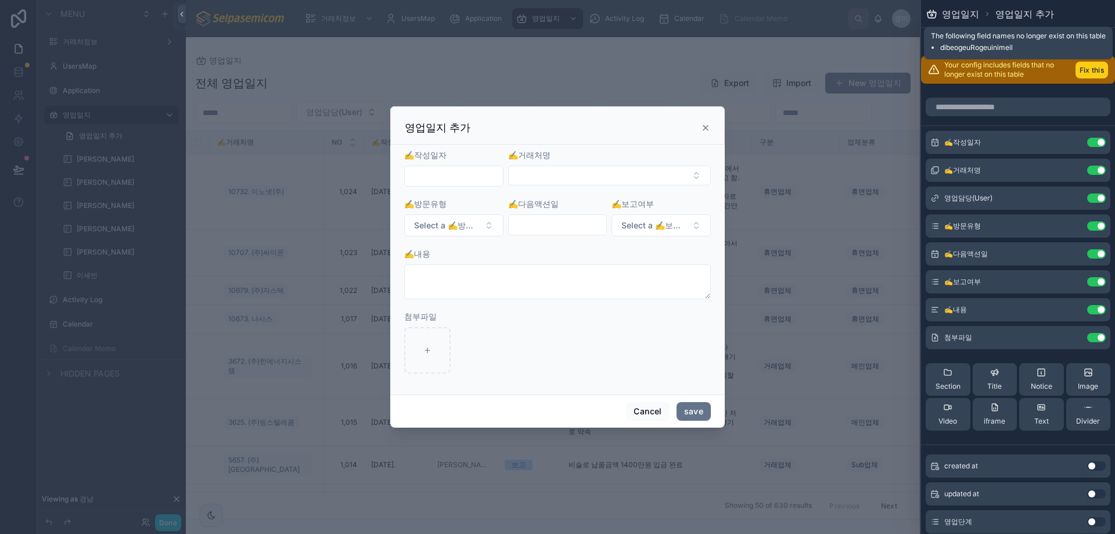
click at [1093, 70] on button "Fix this" at bounding box center [1092, 70] width 33 height 17
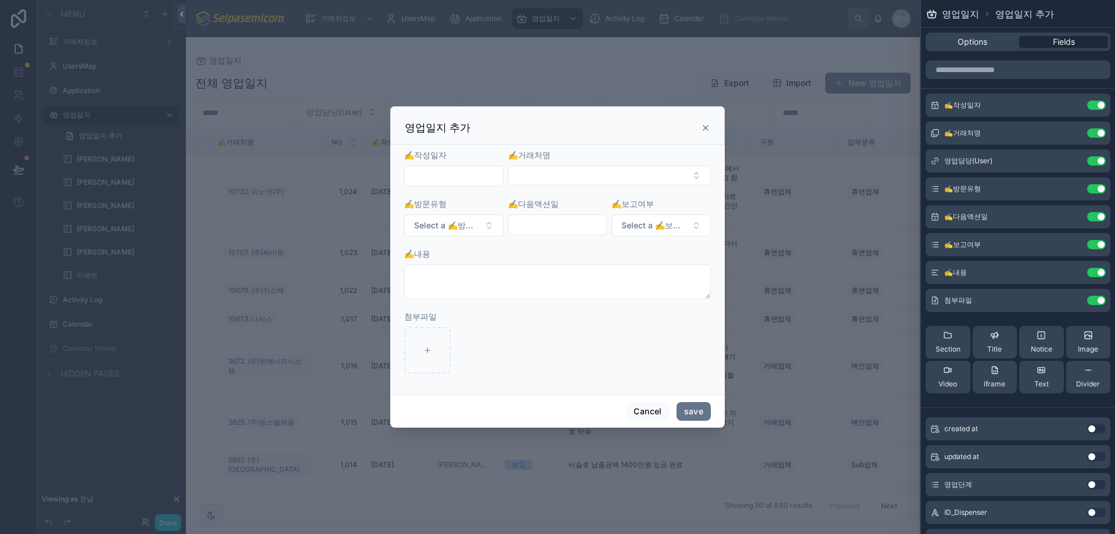
click at [443, 177] on input "text" at bounding box center [454, 176] width 98 height 16
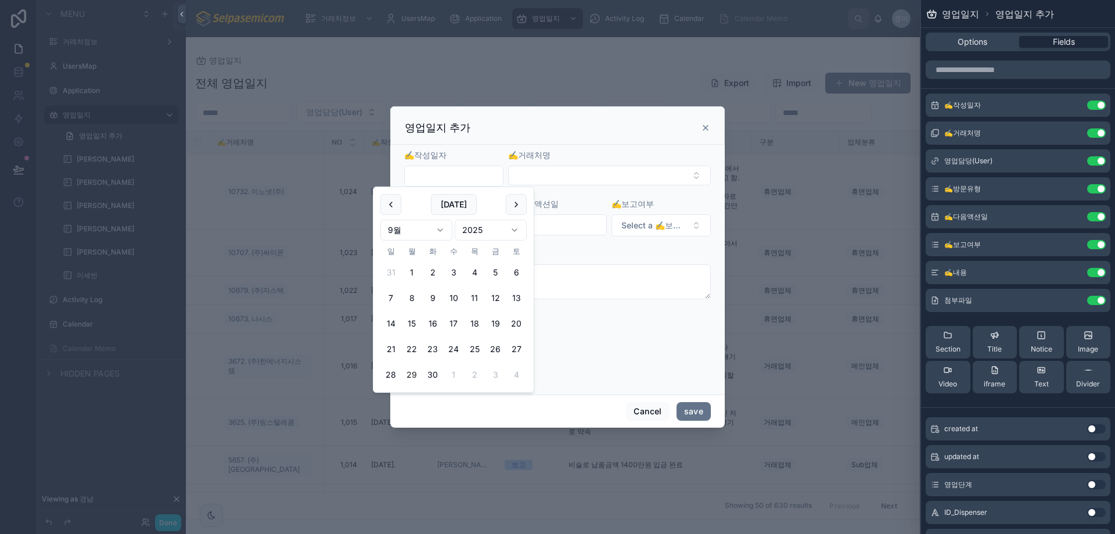
click at [410, 375] on button "29" at bounding box center [411, 374] width 21 height 21
type input "**********"
click at [590, 174] on button "Select Button" at bounding box center [609, 176] width 203 height 20
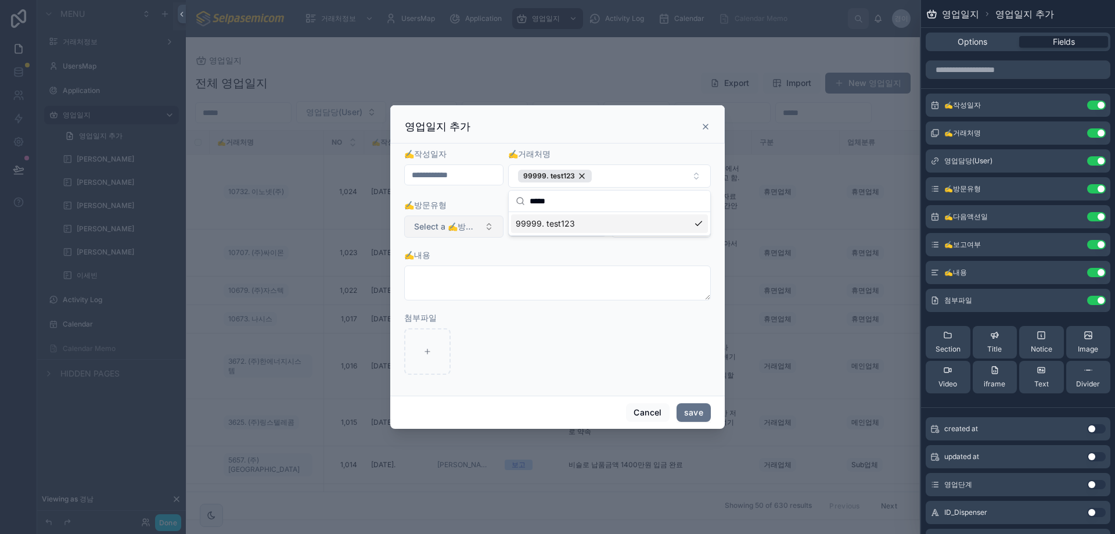
type input "*****"
click at [443, 231] on span "Select a ✍️방문유형" at bounding box center [447, 227] width 66 height 12
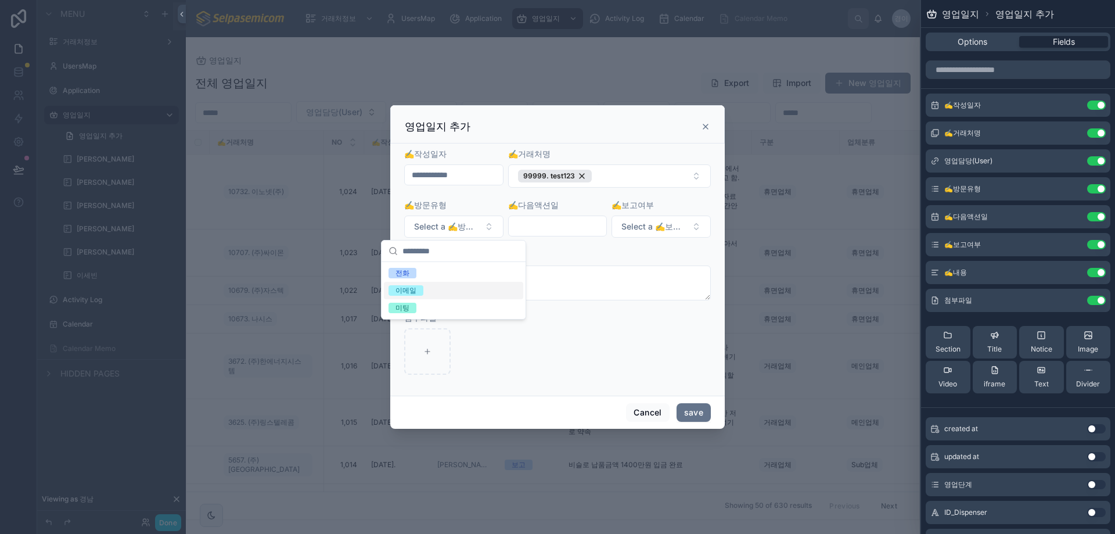
click at [418, 278] on div "전화" at bounding box center [453, 272] width 139 height 17
click at [593, 216] on div at bounding box center [557, 226] width 99 height 21
click at [589, 223] on input "text" at bounding box center [558, 226] width 98 height 16
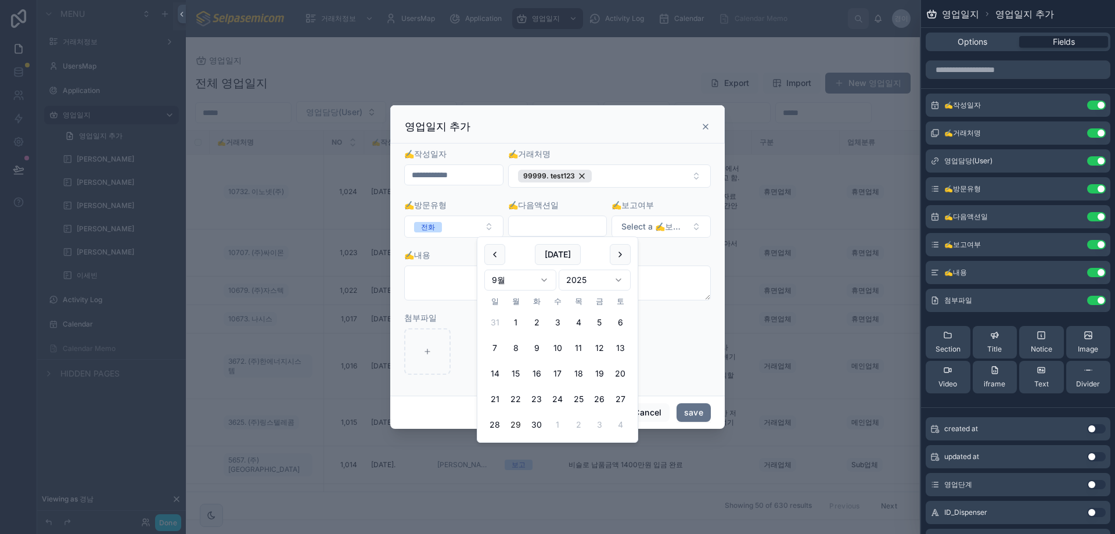
drag, startPoint x: 537, startPoint y: 423, endPoint x: 645, endPoint y: 315, distance: 152.8
click at [537, 424] on button "30" at bounding box center [536, 424] width 21 height 21
type input "**********"
click at [665, 227] on span "Select a ✍️보고여부" at bounding box center [655, 227] width 66 height 12
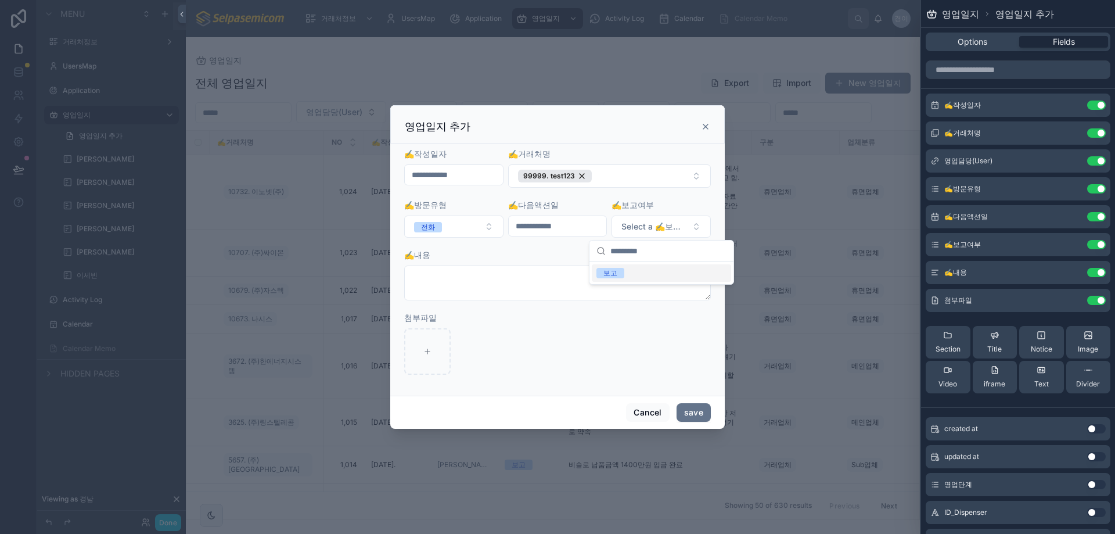
click at [611, 268] on div "보고" at bounding box center [611, 273] width 14 height 10
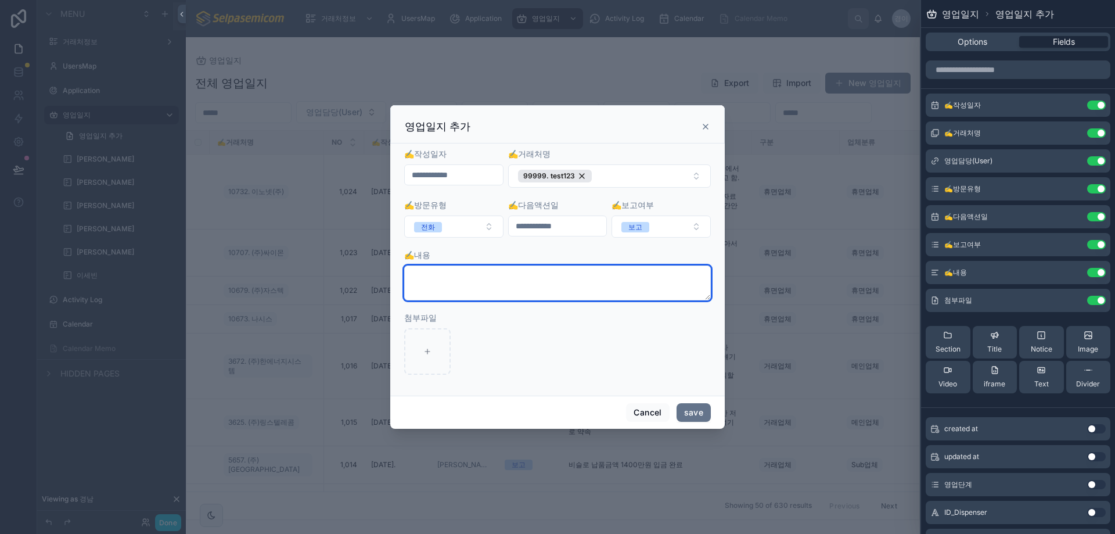
click at [591, 282] on textarea at bounding box center [557, 282] width 307 height 35
type textarea "*"
type textarea "*********"
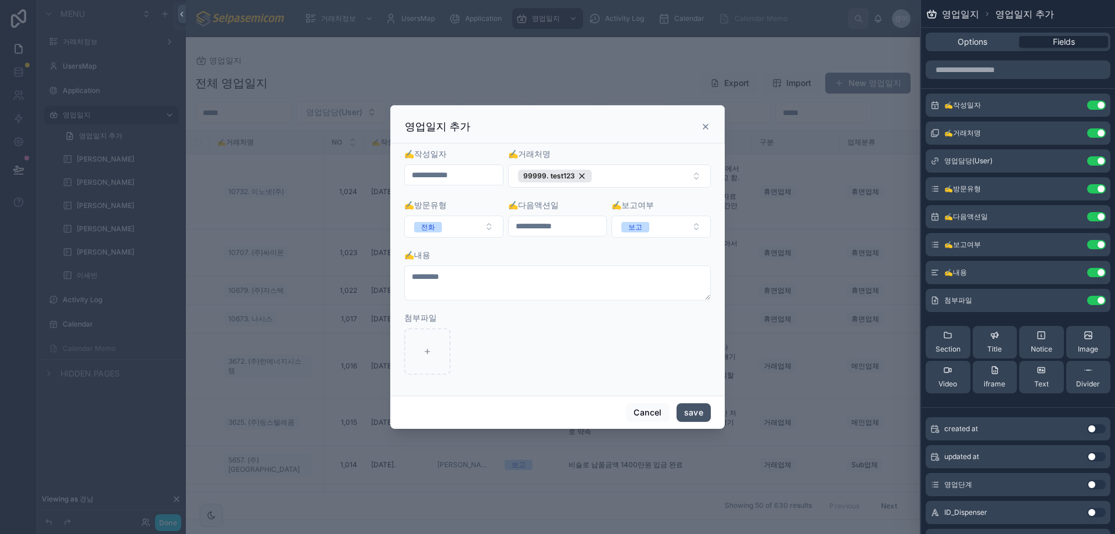
click at [681, 416] on button "save" at bounding box center [694, 412] width 34 height 19
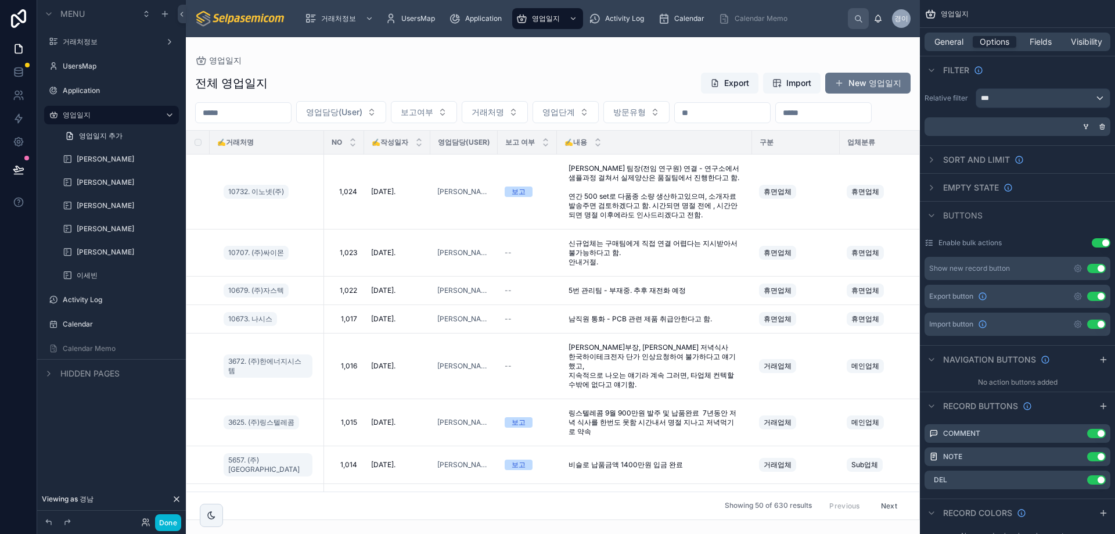
click at [554, 49] on div "영업일지 전체 영업일지 Export Import New 영업일지 영업담당(User) 보고여부 거래처명 영업단계 방문유형 ✍️거래처명 NO ✍️…" at bounding box center [553, 278] width 734 height 483
